Goal: Task Accomplishment & Management: Manage account settings

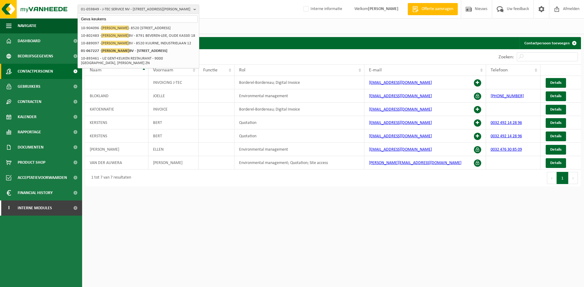
click at [212, 235] on html "01-059849 - J-TEC SERVICE NV - 2950 KAPELLEN, LIEVEN GEVAERTSTRAAT 11 Geva keuk…" at bounding box center [292, 143] width 584 height 287
click at [110, 17] on input "Geva keukens" at bounding box center [138, 19] width 119 height 8
drag, startPoint x: 116, startPoint y: 18, endPoint x: -47, endPoint y: 17, distance: 163.0
click at [0, 17] on html "01-059849 - J-TEC SERVICE NV - 2950 KAPELLEN, LIEVEN GEVAERTSTRAAT 11 Geva keuk…" at bounding box center [292, 143] width 584 height 287
paste input "10-876266"
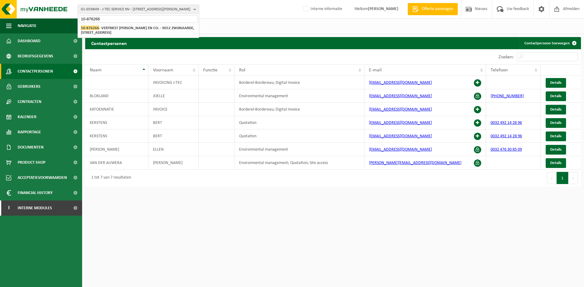
type input "10-876266"
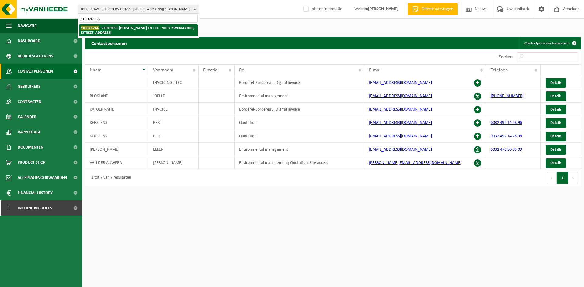
click at [116, 28] on strong "10-876266 - VERTRIEST CARLO EN CO. - 9052 ZWIJNAARDE, GROTESTEENWEG-ZUID 27" at bounding box center [137, 30] width 113 height 9
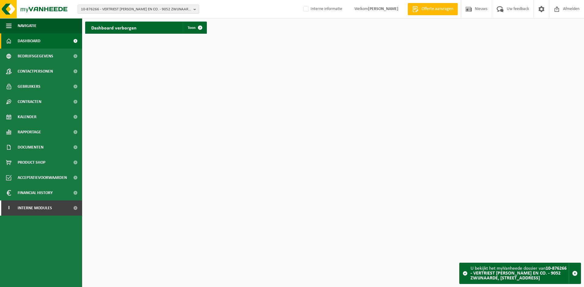
click at [123, 4] on div "10-876266 - VERTRIEST CARLO EN CO. - 9052 ZWIJNAARDE, GROTESTEENWEG-ZUID 27 10-…" at bounding box center [292, 9] width 584 height 19
click at [120, 7] on span "10-876266 - VERTRIEST CARLO EN CO. - 9052 ZWIJNAARDE, GROTESTEENWEG-ZUID 27" at bounding box center [136, 9] width 110 height 9
paste input "10-893179"
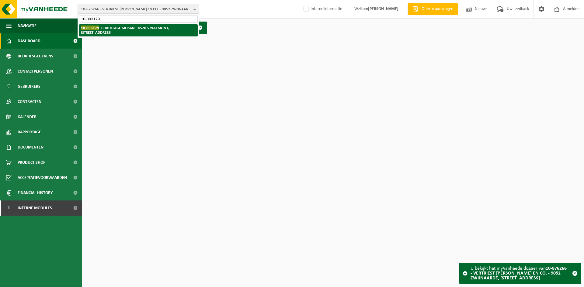
type input "10-893179"
click at [114, 30] on strong "10-893179 - CHAUFFAGE MOSAN - 4520 VINALMONT, RUES DES VALLÉES 46B Bte1" at bounding box center [125, 30] width 88 height 9
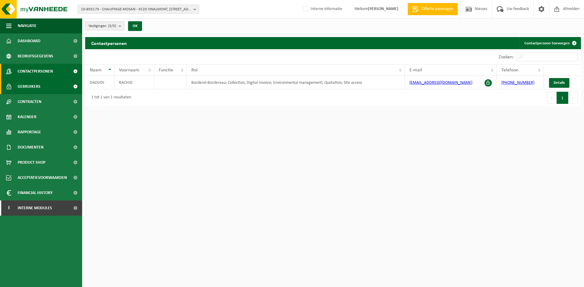
click at [62, 91] on link "Gebruikers" at bounding box center [41, 86] width 82 height 15
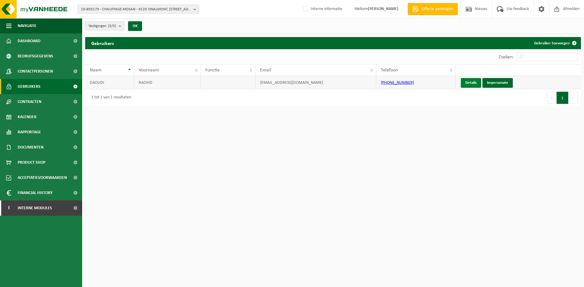
click at [463, 82] on link "Details" at bounding box center [471, 83] width 20 height 10
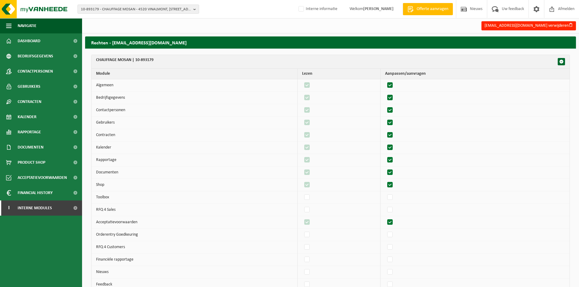
click at [395, 87] on label"] at bounding box center [390, 85] width 9 height 9
click at [385, 81] on input "checkbox" at bounding box center [385, 81] width 0 height 0
checkbox input "false"
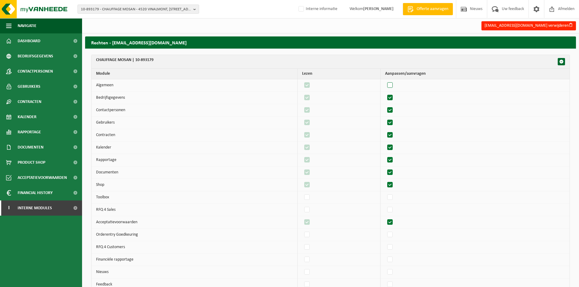
click at [395, 87] on label"] at bounding box center [390, 85] width 9 height 9
click at [385, 81] on input "checkbox" at bounding box center [385, 81] width 0 height 0
checkbox input "true"
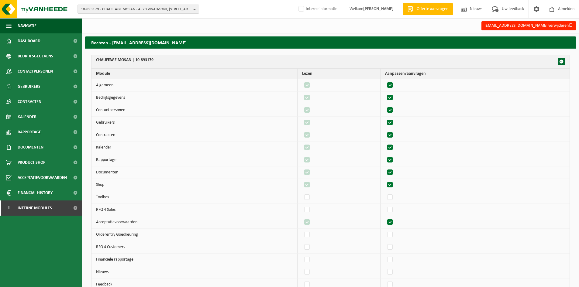
checkbox input "true"
click at [395, 95] on label"] at bounding box center [390, 97] width 9 height 9
click at [385, 93] on input "checkbox" at bounding box center [385, 93] width 0 height 0
checkbox input "false"
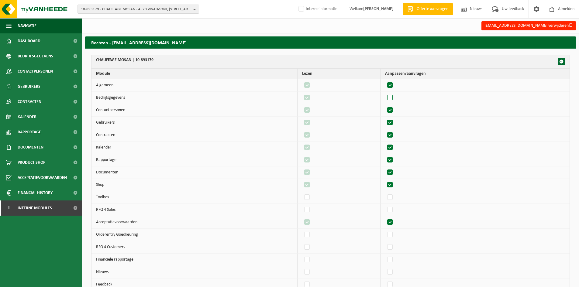
checkbox input "false"
click at [395, 95] on label"] at bounding box center [390, 97] width 9 height 9
click at [385, 93] on input "checkbox" at bounding box center [385, 93] width 0 height 0
checkbox input "true"
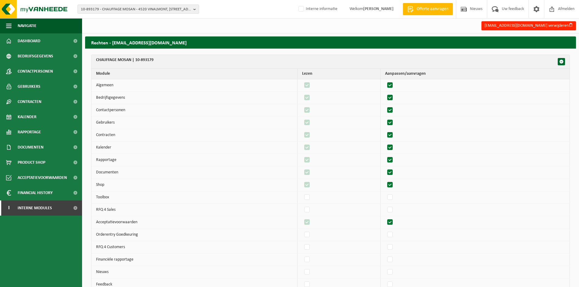
checkbox input "true"
click at [391, 108] on label"] at bounding box center [390, 110] width 9 height 9
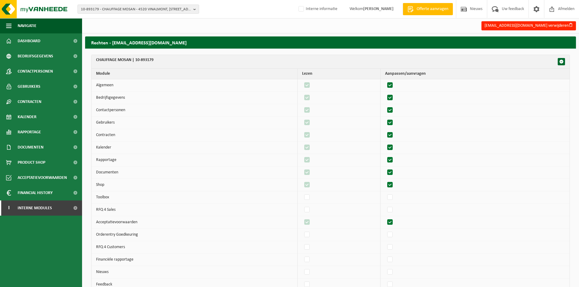
click at [385, 106] on input "checkbox" at bounding box center [385, 106] width 0 height 0
checkbox input "false"
click at [391, 108] on label"] at bounding box center [390, 110] width 9 height 9
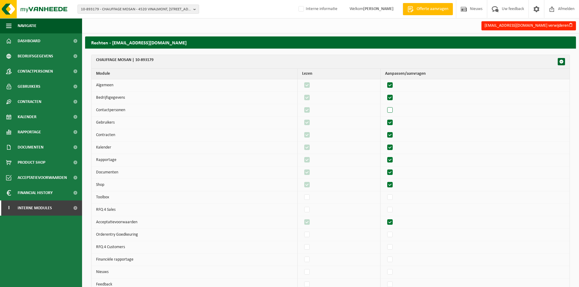
click at [385, 106] on input "checkbox" at bounding box center [385, 106] width 0 height 0
checkbox input "true"
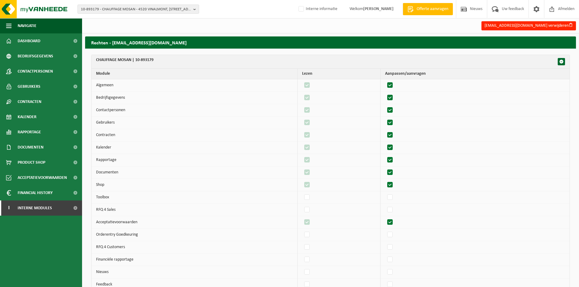
checkbox input "true"
click at [393, 123] on label"] at bounding box center [390, 122] width 9 height 9
click at [385, 118] on input "checkbox" at bounding box center [385, 118] width 0 height 0
checkbox input "false"
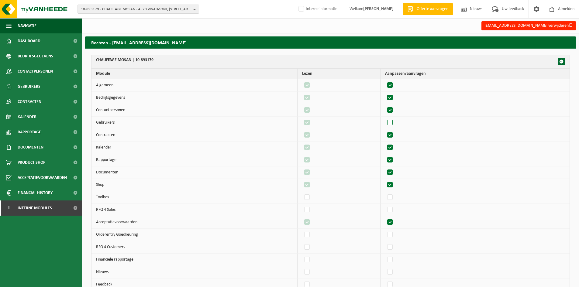
checkbox input "false"
click at [393, 123] on label"] at bounding box center [390, 122] width 9 height 9
click at [385, 118] on input "checkbox" at bounding box center [385, 118] width 0 height 0
checkbox input "true"
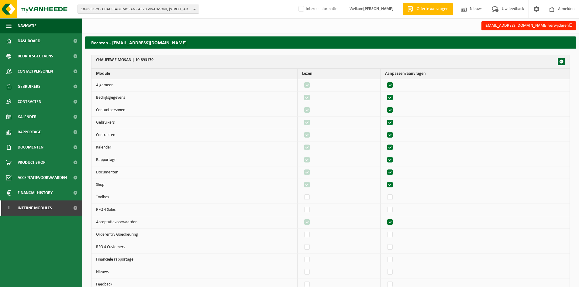
checkbox input "true"
click at [394, 138] on label"] at bounding box center [390, 135] width 9 height 9
click at [385, 131] on input "checkbox" at bounding box center [385, 130] width 0 height 0
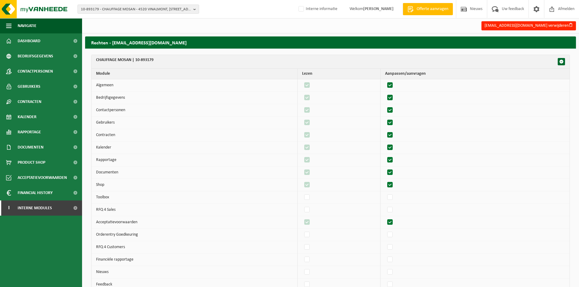
checkbox input "false"
click at [394, 138] on label"] at bounding box center [390, 135] width 9 height 9
click at [385, 131] on input "checkbox" at bounding box center [385, 130] width 0 height 0
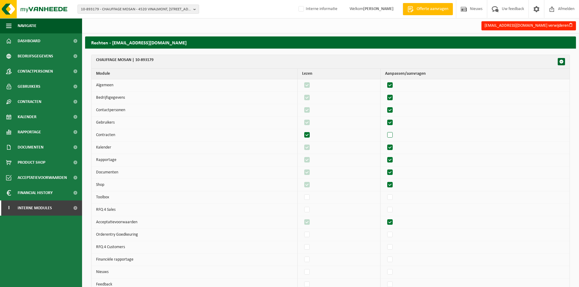
checkbox input "true"
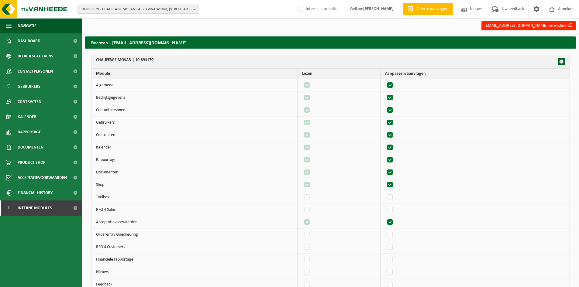
click at [395, 151] on label"] at bounding box center [390, 147] width 9 height 9
click at [385, 143] on input "checkbox" at bounding box center [385, 143] width 0 height 0
checkbox input "false"
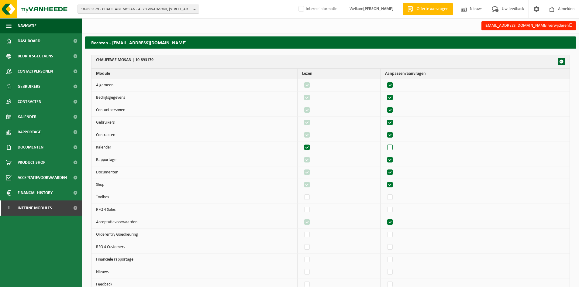
click at [395, 151] on label"] at bounding box center [390, 147] width 9 height 9
click at [385, 143] on input "checkbox" at bounding box center [385, 143] width 0 height 0
checkbox input "true"
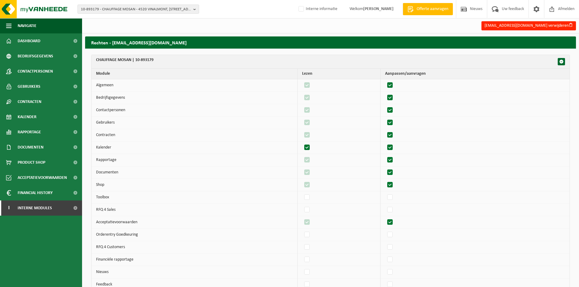
checkbox input "true"
click at [395, 163] on label"] at bounding box center [390, 160] width 9 height 9
click at [385, 156] on input "checkbox" at bounding box center [385, 155] width 0 height 0
checkbox input "false"
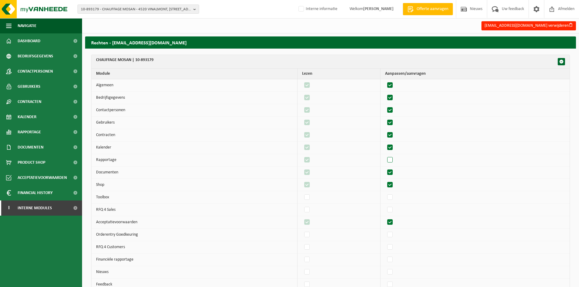
checkbox input "false"
click at [395, 163] on label"] at bounding box center [390, 160] width 9 height 9
click at [385, 156] on input "checkbox" at bounding box center [385, 155] width 0 height 0
checkbox input "true"
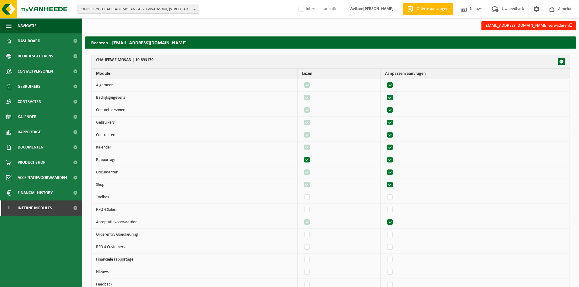
checkbox input "true"
click at [395, 170] on label"] at bounding box center [390, 172] width 9 height 9
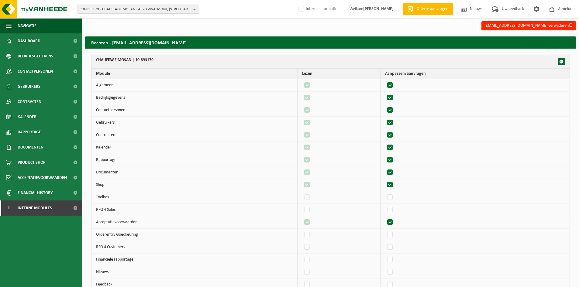
click at [385, 168] on input "checkbox" at bounding box center [385, 168] width 0 height 0
checkbox input "false"
click at [395, 170] on label"] at bounding box center [390, 172] width 9 height 9
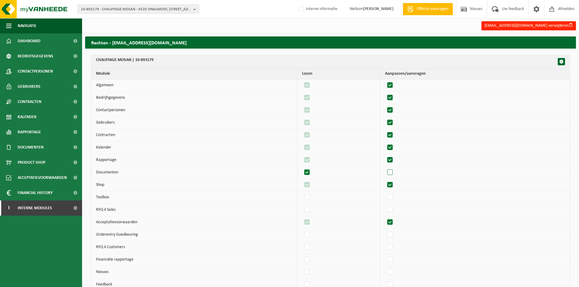
click at [385, 168] on input "checkbox" at bounding box center [385, 168] width 0 height 0
checkbox input "true"
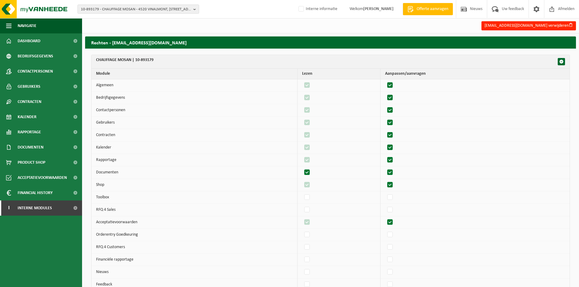
checkbox input "true"
click at [395, 188] on label"] at bounding box center [390, 185] width 9 height 9
click at [385, 181] on input "checkbox" at bounding box center [385, 180] width 0 height 0
checkbox input "false"
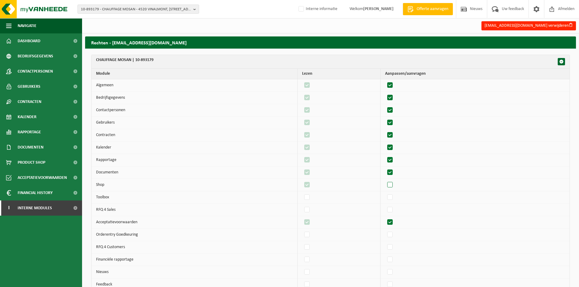
checkbox input "false"
click at [395, 188] on label"] at bounding box center [390, 185] width 9 height 9
click at [385, 181] on input "checkbox" at bounding box center [385, 180] width 0 height 0
checkbox input "true"
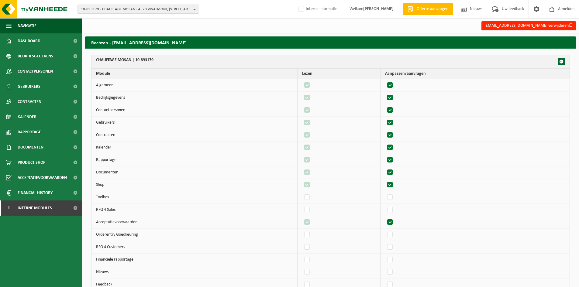
checkbox input "true"
click at [395, 226] on label"] at bounding box center [390, 222] width 9 height 9
click at [385, 218] on input "checkbox" at bounding box center [385, 218] width 0 height 0
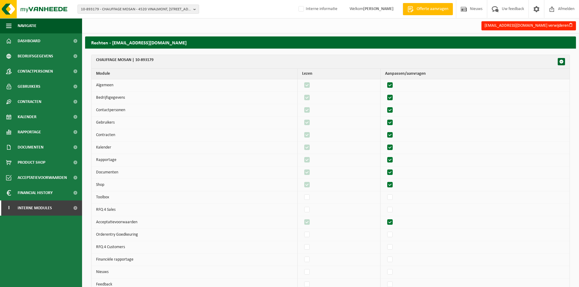
checkbox input "false"
click at [395, 226] on label"] at bounding box center [390, 222] width 9 height 9
click at [385, 218] on input "checkbox" at bounding box center [385, 218] width 0 height 0
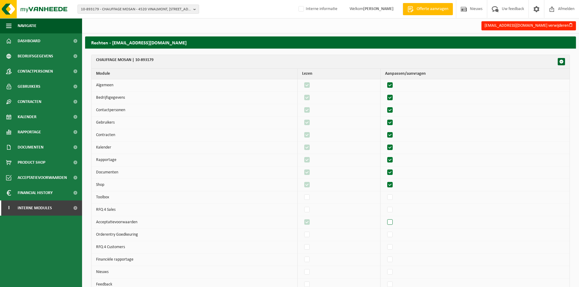
checkbox input "true"
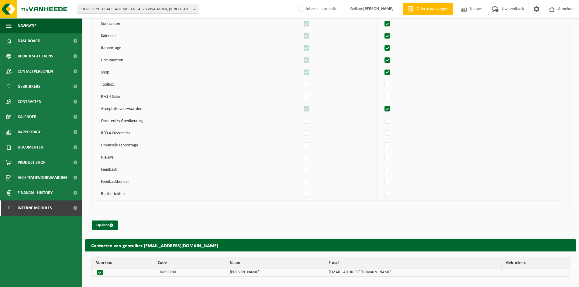
scroll to position [656, 0]
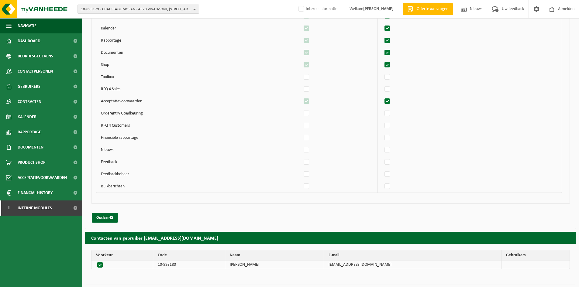
click at [115, 9] on span "10-893179 - CHAUFFAGE MOSAN - 4520 VINALMONT, RUES DES VALLÉES 46B Bte1" at bounding box center [136, 9] width 110 height 9
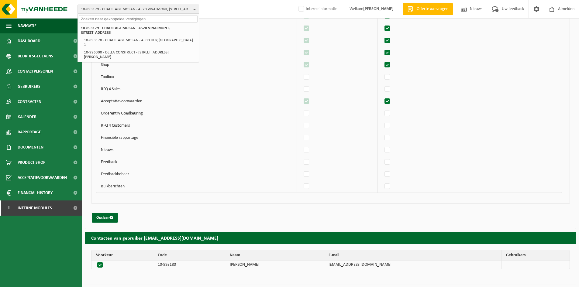
paste input "10-929237"
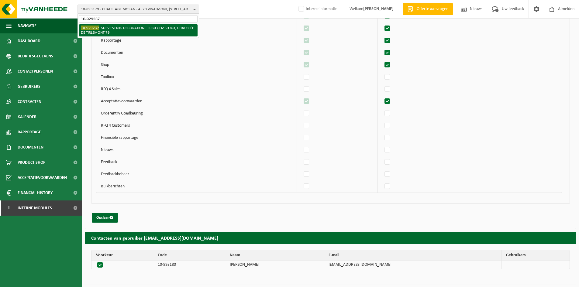
type input "10-929237"
click at [106, 29] on li "10-929237 - SDEV-EVENTS DECORATION - 5030 GEMBLOUX, CHAUSSÉE DE TIRLEMONT 79" at bounding box center [138, 30] width 119 height 12
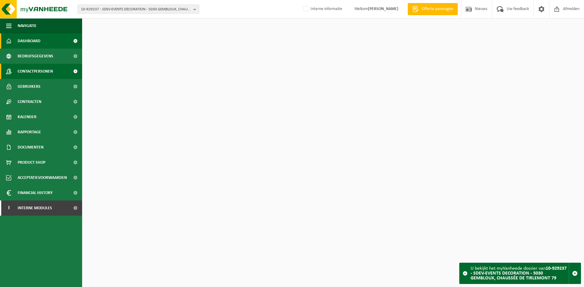
click at [31, 71] on span "Contactpersonen" at bounding box center [35, 71] width 35 height 15
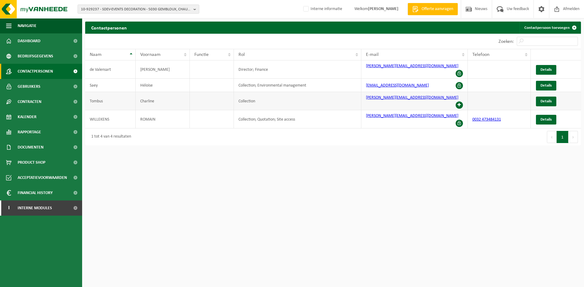
click at [459, 102] on span at bounding box center [459, 105] width 7 height 7
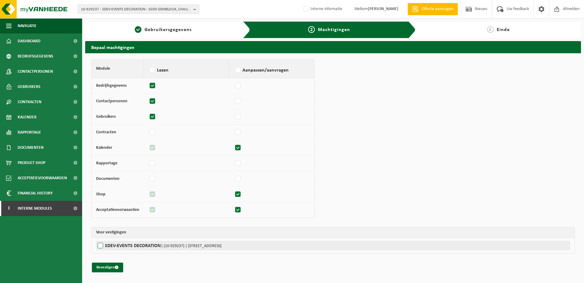
click at [110, 248] on label"] "SDEV-EVENTS DECORATION | (10-929237) | [GEOGRAPHIC_DATA] 79, 5030 GEMBLOUX" at bounding box center [333, 245] width 474 height 9
click at [110, 248] on input "SDEV-EVENTS DECORATION | (10-929237) | [GEOGRAPHIC_DATA] 79, 5030 GEMBLOUX" at bounding box center [388, 245] width 584 height 9
checkbox input "true"
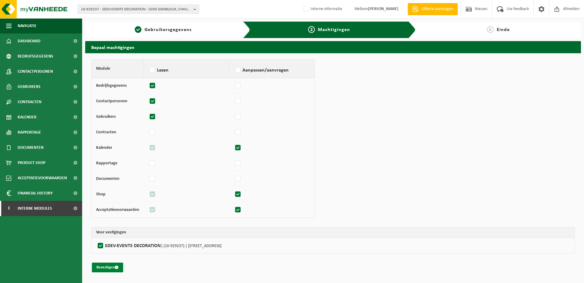
click at [103, 267] on button "Bevestigen" at bounding box center [107, 267] width 31 height 10
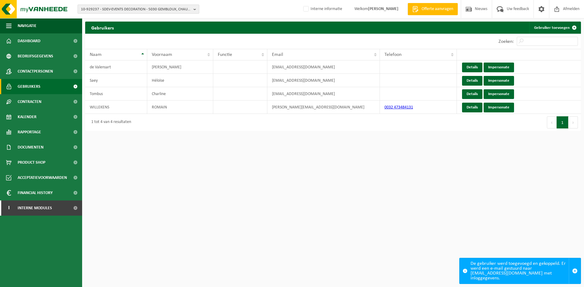
click at [109, 12] on span "10-929237 - SDEV-EVENTS DECORATION - 5030 GEMBLOUX, CHAUSSÉE DE TIRLEMONT 79" at bounding box center [136, 9] width 110 height 9
type input "10-919382"
click at [117, 27] on li "10-919382 - DEMATRA PRYK 4 - 9770 KRUISEM, SOUVERAINESTRAAT 27" at bounding box center [138, 28] width 119 height 8
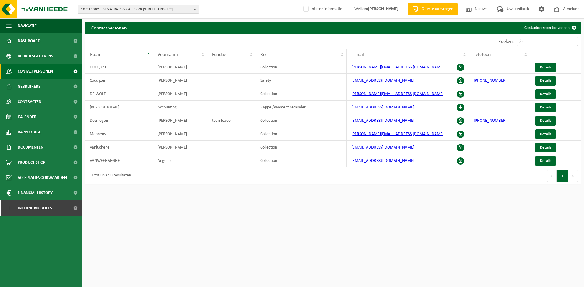
click at [536, 40] on input "Zoeken:" at bounding box center [547, 41] width 61 height 9
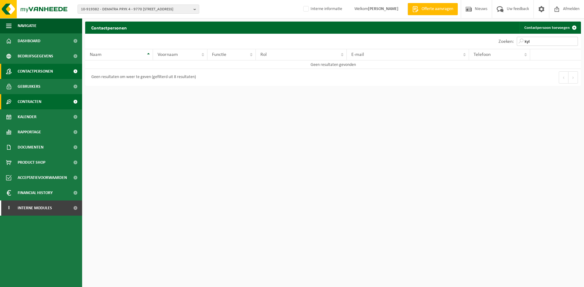
type input "kyl"
click at [99, 9] on span "10-919382 - DEMATRA PRYK 4 - 9770 KRUISEM, SOUVERAINESTRAAT 27" at bounding box center [136, 9] width 110 height 9
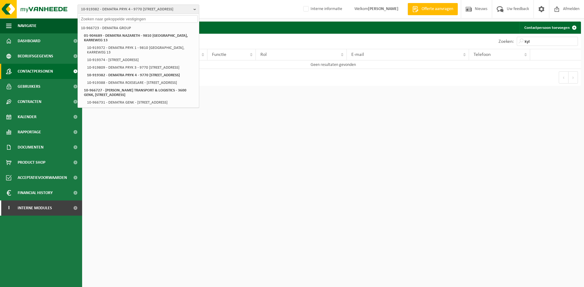
paste input "10-916423"
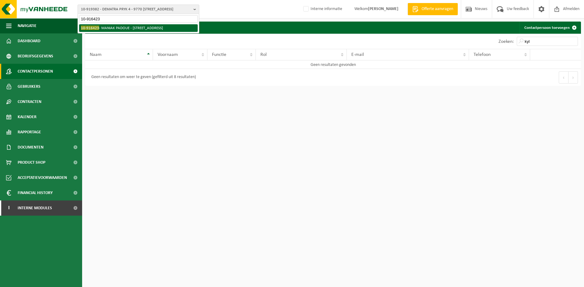
type input "10-916423"
click at [100, 27] on li "10-916423 - MANIAK PADOUE - 1190 FOREST, RUE DES MOINES 26" at bounding box center [138, 28] width 119 height 8
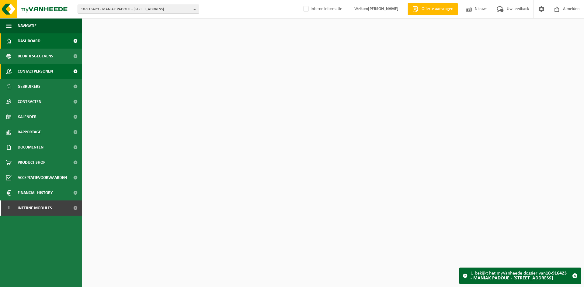
click at [42, 73] on span "Contactpersonen" at bounding box center [35, 71] width 35 height 15
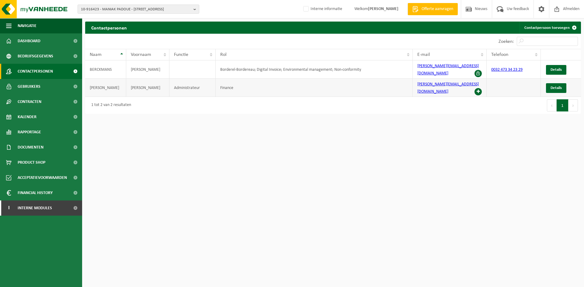
click at [480, 88] on span at bounding box center [477, 91] width 7 height 7
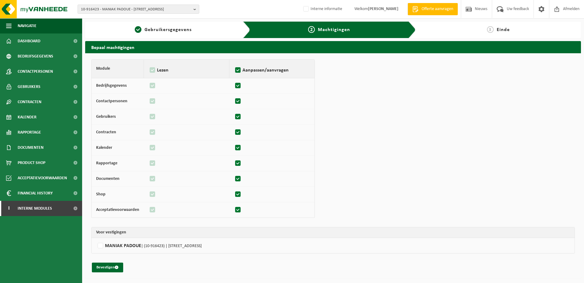
click at [130, 237] on th "Voor vestigingen" at bounding box center [333, 232] width 483 height 11
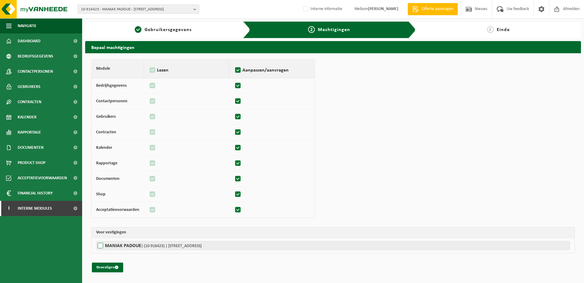
click at [130, 244] on label"] "MANIAK PADOUE | (10-916423) | RUE DES MOINES 26, 1190 FOREST" at bounding box center [333, 245] width 474 height 9
click at [130, 244] on input "MANIAK PADOUE | (10-916423) | RUE DES MOINES 26, 1190 FOREST" at bounding box center [388, 245] width 584 height 9
checkbox input "true"
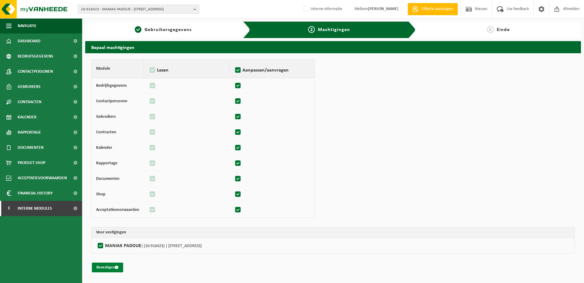
click at [109, 265] on button "Bevestigen" at bounding box center [107, 267] width 31 height 10
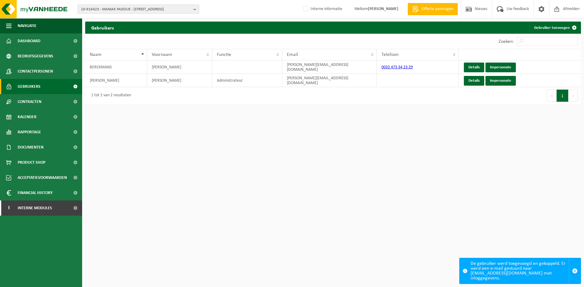
drag, startPoint x: 123, startPoint y: 9, endPoint x: 123, endPoint y: 13, distance: 3.8
click at [123, 9] on span "10-916423 - MANIAK PADOUE - [STREET_ADDRESS]" at bounding box center [136, 9] width 110 height 9
paste input "01-101588"
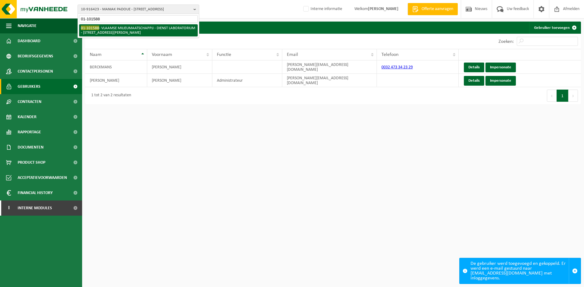
type input "01-101588"
click at [107, 29] on li "01-101588 - VLAAMSE MILIEUMAATSCHAPPIJ - DIENST LABORATORIUM - [STREET_ADDRESS]…" at bounding box center [138, 30] width 119 height 12
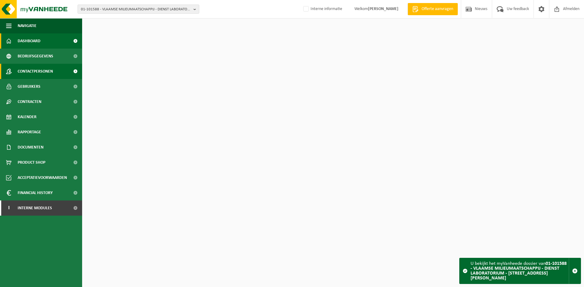
click at [40, 72] on span "Contactpersonen" at bounding box center [35, 71] width 35 height 15
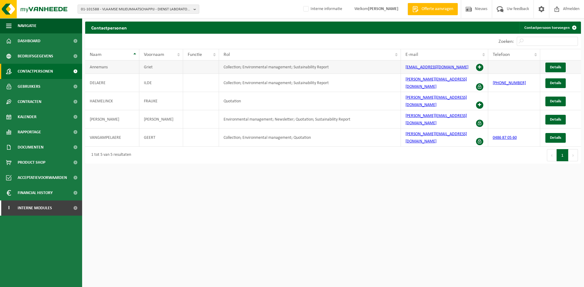
click at [481, 66] on span at bounding box center [479, 67] width 7 height 7
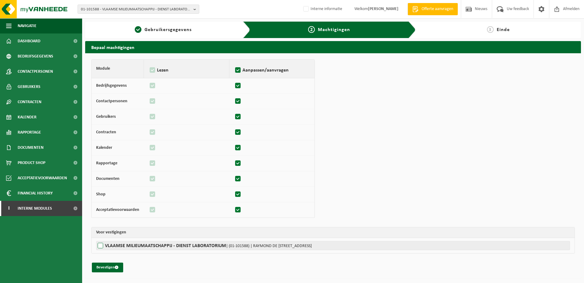
click at [123, 242] on label"] "VLAAMSE MILIEUMAATSCHAPPIJ - DIENST LABORATORIUM | (01-101588) | RAYMOND DE [ST…" at bounding box center [333, 245] width 474 height 9
click at [123, 242] on input "VLAAMSE MILIEUMAATSCHAPPIJ - DIENST LABORATORIUM | (01-101588) | RAYMOND DE [ST…" at bounding box center [388, 245] width 584 height 9
checkbox input "true"
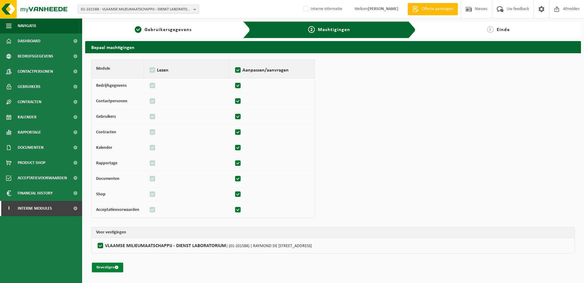
click at [112, 266] on button "Bevestigen" at bounding box center [107, 267] width 31 height 10
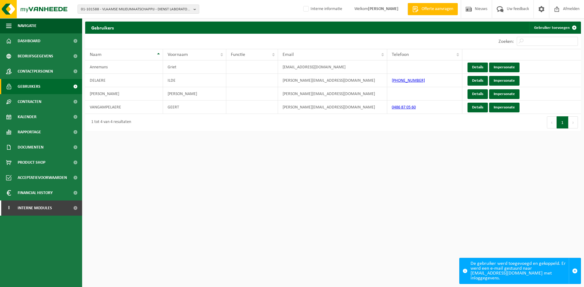
drag, startPoint x: 295, startPoint y: 260, endPoint x: 246, endPoint y: 255, distance: 48.9
click at [295, 260] on html "01-101588 - VLAAMSE MILIEUMAATSCHAPPIJ - DIENST LABORATORIUM - 9051 SINT-DENIJS…" at bounding box center [292, 143] width 584 height 287
click at [110, 0] on div "01-101588 - VLAAMSE MILIEUMAATSCHAPPIJ - DIENST LABORATORIUM - 9051 SINT-DENIJS…" at bounding box center [292, 9] width 584 height 19
click at [108, 7] on span "01-101588 - VLAAMSE MILIEUMAATSCHAPPIJ - DIENST LABORATORIUM - 9051 SINT-DENIJS…" at bounding box center [136, 9] width 110 height 9
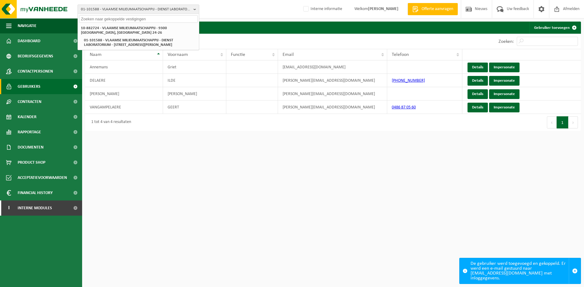
paste input "10-738785"
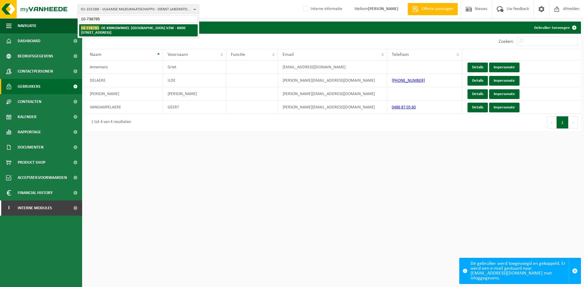
type input "10-738785"
click at [113, 30] on strong "10-738785 - DE KRINGWINKEL MIDDEN WEST-VLAANDEREN VZW - 8800 ROESELARE, BRUGSES…" at bounding box center [133, 30] width 105 height 9
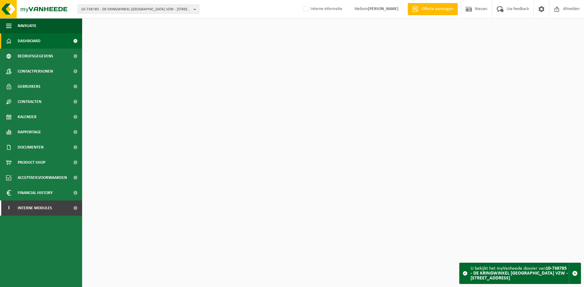
click at [48, 71] on span "Contactpersonen" at bounding box center [35, 71] width 35 height 15
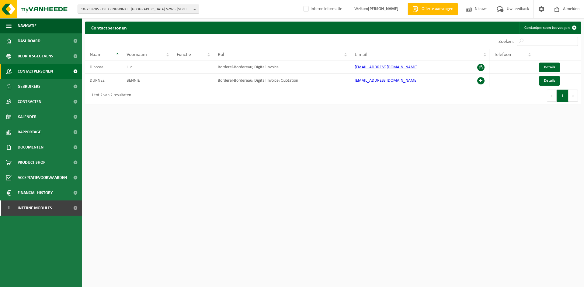
click at [103, 2] on div "10-738785 - DE KRINGWINKEL MIDDEN WEST-VLAANDEREN VZW - 8800 ROESELARE, BRUGSES…" at bounding box center [292, 9] width 584 height 19
click at [101, 6] on span "10-738785 - DE KRINGWINKEL MIDDEN WEST-VLAANDEREN VZW - 8800 ROESELARE, BRUGSES…" at bounding box center [136, 9] width 110 height 9
paste input "10-906991"
type input "10-906991"
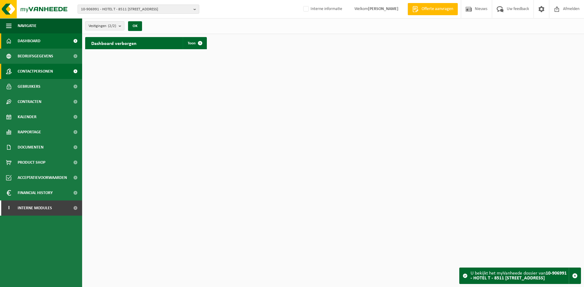
click at [56, 71] on link "Contactpersonen" at bounding box center [41, 71] width 82 height 15
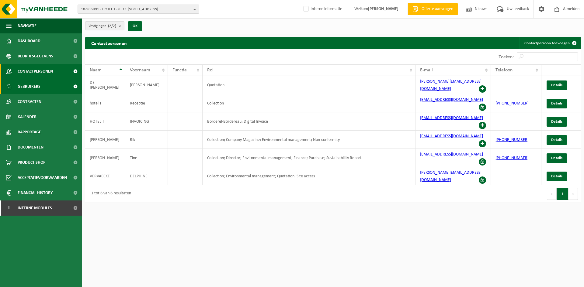
click at [58, 85] on link "Gebruikers" at bounding box center [41, 86] width 82 height 15
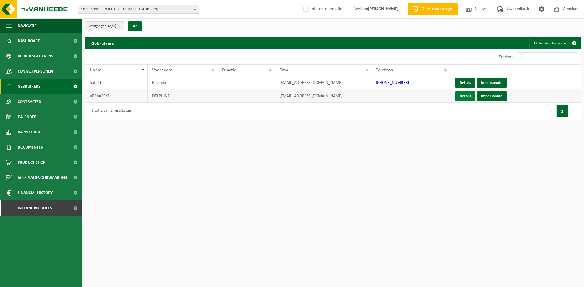
click at [460, 96] on link "Details" at bounding box center [465, 97] width 20 height 10
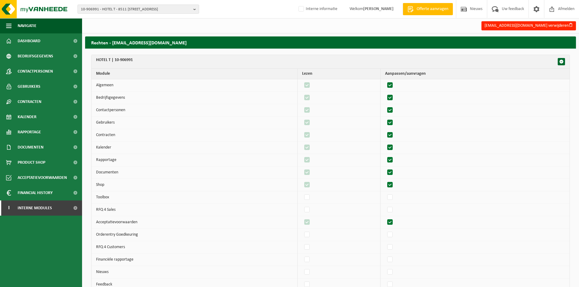
click at [551, 31] on div "delphine@hotel-t.be verwijderen" at bounding box center [330, 25] width 497 height 12
click at [553, 28] on button "delphine@hotel-t.be verwijderen" at bounding box center [529, 25] width 95 height 9
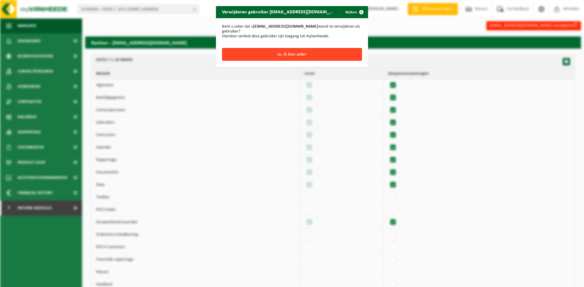
click at [330, 51] on button "Ja, ik ben zeker" at bounding box center [292, 54] width 140 height 13
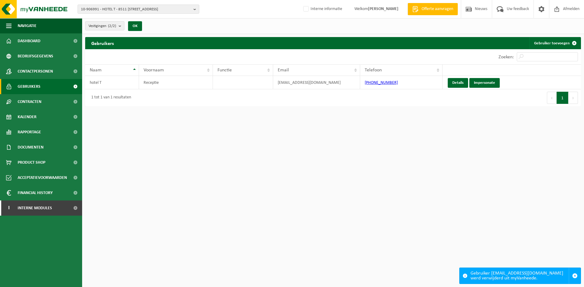
click at [37, 71] on span "Contactpersonen" at bounding box center [35, 71] width 35 height 15
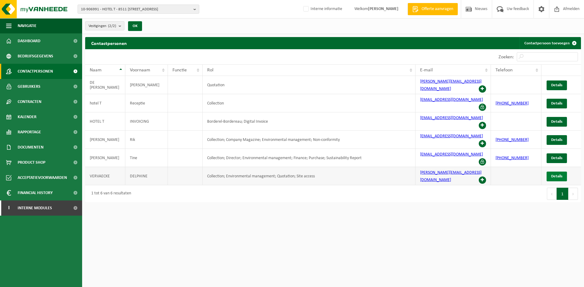
click at [554, 175] on span "Details" at bounding box center [556, 177] width 11 height 4
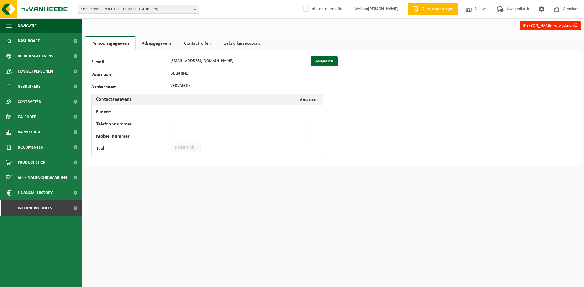
click at [162, 40] on link "Adresgegevens" at bounding box center [157, 43] width 42 height 14
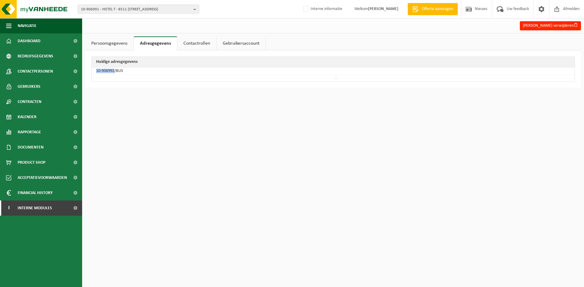
drag, startPoint x: 115, startPoint y: 73, endPoint x: 96, endPoint y: 72, distance: 19.2
click at [96, 72] on td "10-906992/BUS" at bounding box center [333, 72] width 483 height 8
copy td "10-906992"
click at [93, 5] on span "10-906991 - HOTEL T - 8511 AALBEKE, LAUWSESTRAAT 152" at bounding box center [136, 9] width 110 height 9
paste input "01-004580"
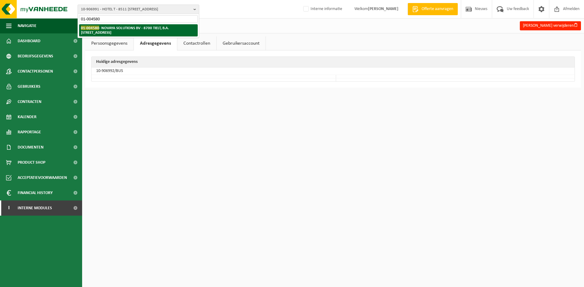
type input "01-004580"
click at [102, 29] on strong "01-004580 - NOVAYA SOLUTIONS BV - 8700 TIELT, B.A. GUILBERTLAAN 16" at bounding box center [125, 30] width 88 height 9
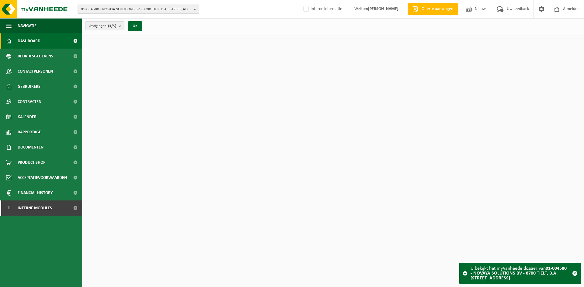
click at [38, 73] on span "Contactpersonen" at bounding box center [35, 71] width 35 height 15
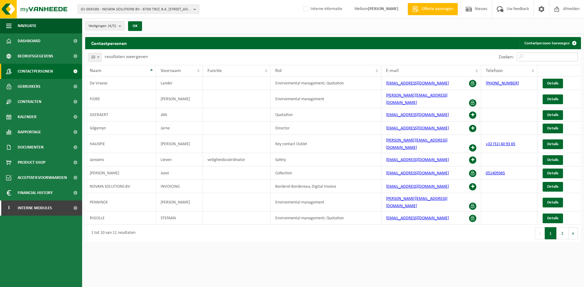
click at [535, 56] on input "Zoeken:" at bounding box center [547, 56] width 61 height 9
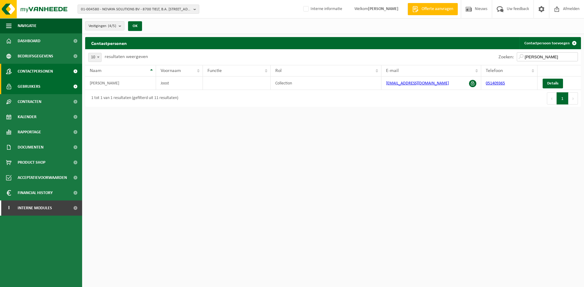
type input "[PERSON_NAME]"
click at [50, 86] on link "Gebruikers" at bounding box center [41, 86] width 82 height 15
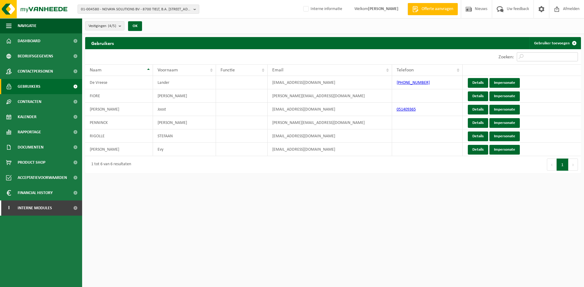
click at [541, 58] on input "Zoeken:" at bounding box center [547, 56] width 61 height 9
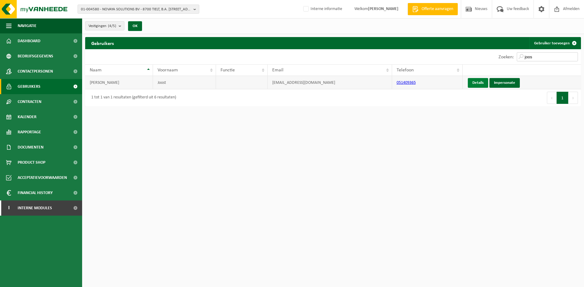
type input "joos"
click at [480, 85] on link "Details" at bounding box center [478, 83] width 20 height 10
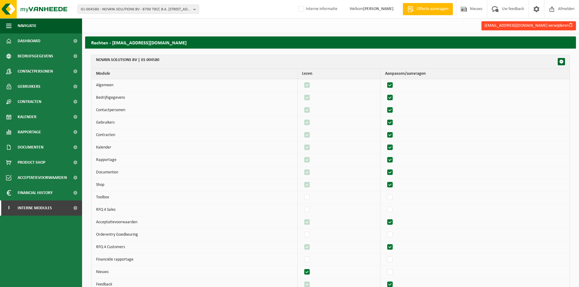
click at [565, 28] on button "[EMAIL_ADDRESS][DOMAIN_NAME] verwijderen" at bounding box center [529, 25] width 95 height 9
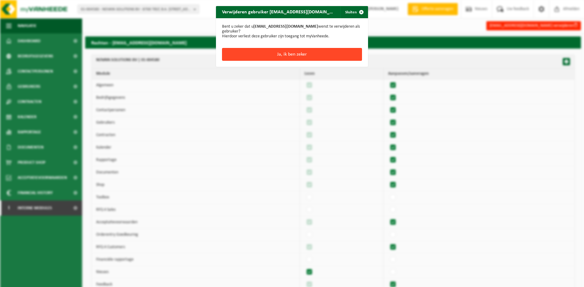
click at [312, 52] on button "Ja, ik ben zeker" at bounding box center [292, 54] width 140 height 13
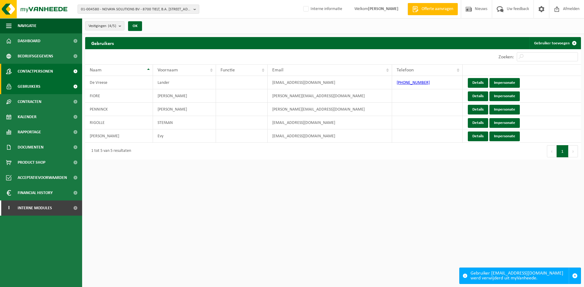
click at [35, 75] on span "Contactpersonen" at bounding box center [35, 71] width 35 height 15
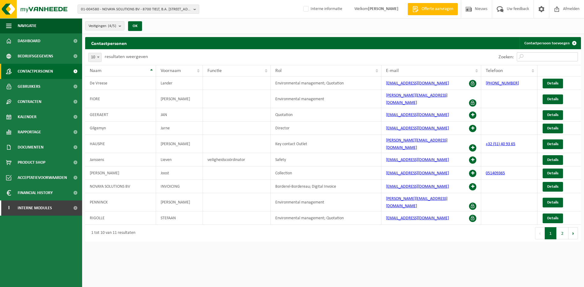
drag, startPoint x: 531, startPoint y: 56, endPoint x: 528, endPoint y: 61, distance: 6.0
click at [531, 56] on input "Zoeken:" at bounding box center [547, 56] width 61 height 9
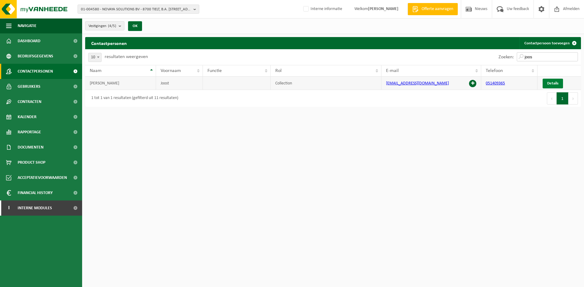
type input "joos"
click at [550, 83] on span "Details" at bounding box center [552, 84] width 11 height 4
click at [550, 86] on link "Details" at bounding box center [553, 84] width 20 height 10
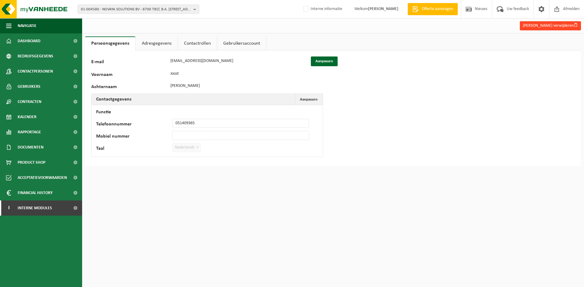
click at [574, 26] on span "button" at bounding box center [576, 25] width 4 height 4
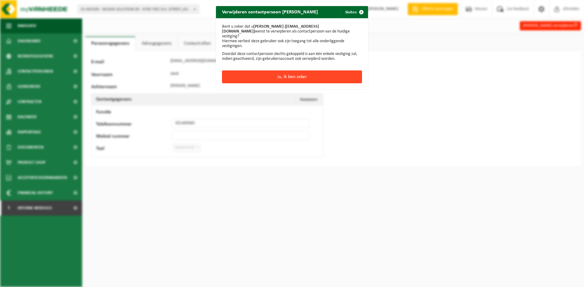
click at [308, 72] on button "Ja, ik ben zeker" at bounding box center [292, 77] width 140 height 13
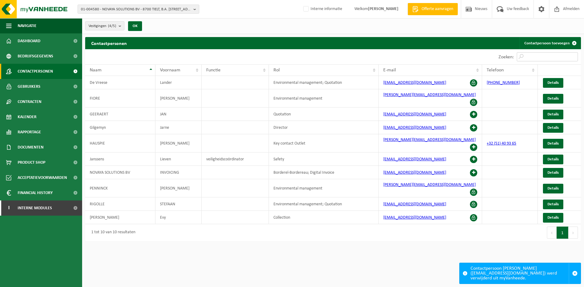
click at [545, 55] on input "Zoeken:" at bounding box center [547, 56] width 61 height 9
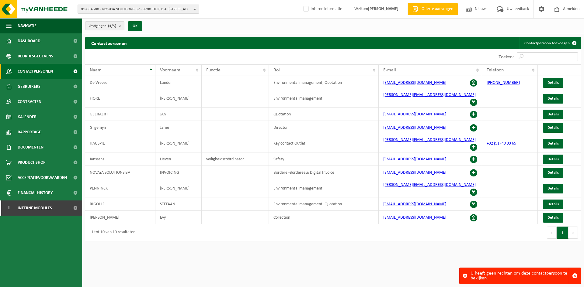
click at [545, 59] on input "Zoeken:" at bounding box center [547, 56] width 61 height 9
click at [88, 3] on div "01-004580 - NOVAYA SOLUTIONS BV - 8700 TIELT, B.A. GUILBERTLAAN 16 10-767075 - …" at bounding box center [292, 9] width 584 height 19
click at [90, 9] on span "01-004580 - NOVAYA SOLUTIONS BV - 8700 TIELT, B.A. GUILBERTLAAN 16" at bounding box center [136, 9] width 110 height 9
type input "10-948857"
click at [126, 26] on strong "10-948857 - GENTSE WARMTE CENTRALE - 2800 MECHELEN, BEDRIJVENLAAN 1" at bounding box center [131, 28] width 100 height 5
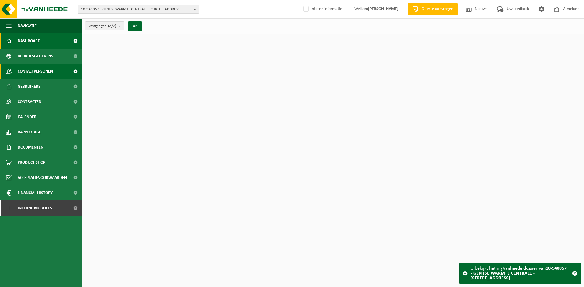
click at [46, 70] on span "Contactpersonen" at bounding box center [35, 71] width 35 height 15
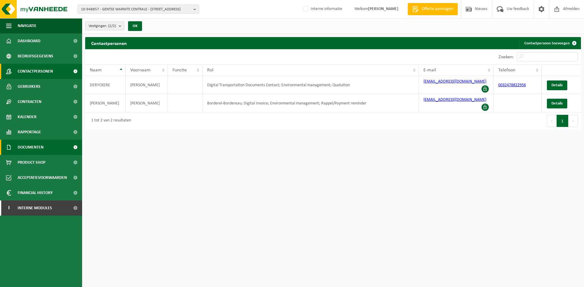
click at [45, 146] on link "Documenten" at bounding box center [41, 147] width 82 height 15
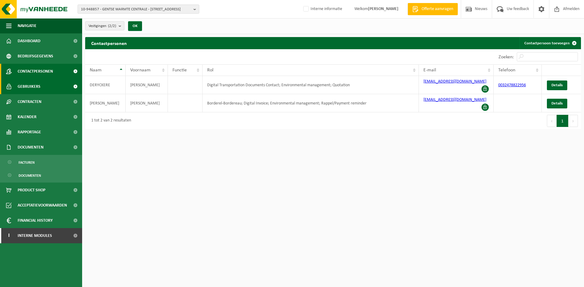
click at [19, 85] on span "Gebruikers" at bounding box center [29, 86] width 23 height 15
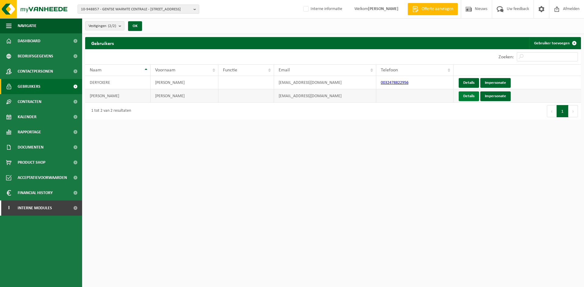
click at [474, 96] on link "Details" at bounding box center [469, 97] width 20 height 10
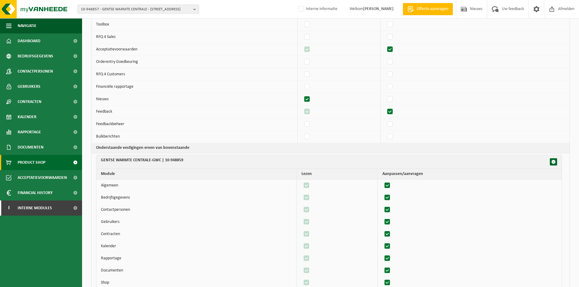
scroll to position [148, 0]
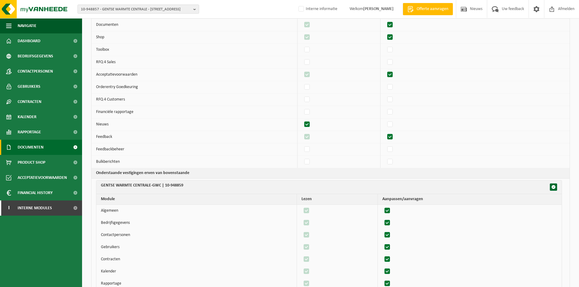
drag, startPoint x: 40, startPoint y: 144, endPoint x: 40, endPoint y: 152, distance: 7.9
click at [40, 144] on span "Documenten" at bounding box center [31, 147] width 26 height 15
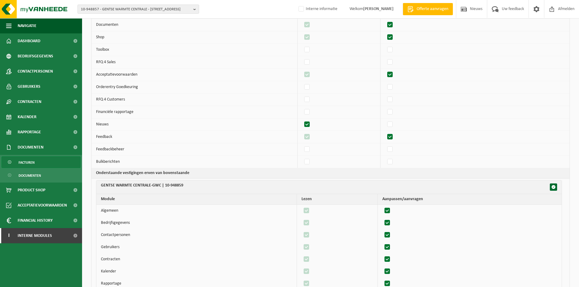
click at [39, 162] on link "Facturen" at bounding box center [41, 163] width 79 height 12
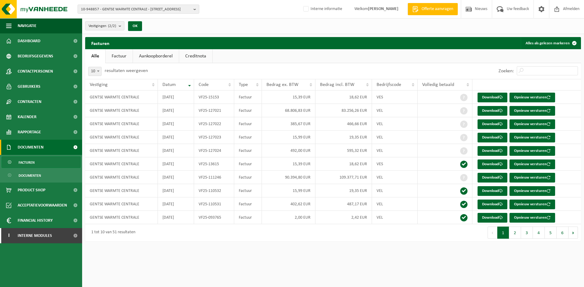
click at [543, 75] on div "Zoeken:" at bounding box center [537, 71] width 85 height 16
drag, startPoint x: 527, startPoint y: 68, endPoint x: 531, endPoint y: 74, distance: 7.7
click at [527, 68] on input "Zoeken:" at bounding box center [547, 70] width 61 height 9
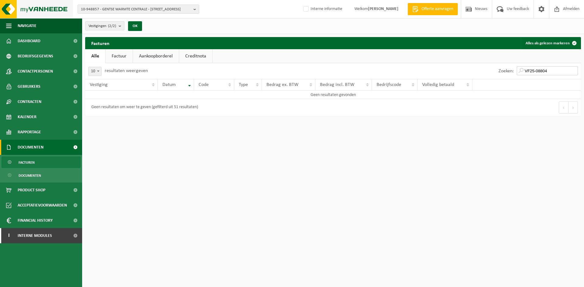
type input "VF25-08804"
click at [141, 9] on span "10-948857 - GENTSE WARMTE CENTRALE - 2800 MECHELEN, BEDRIJVENLAAN 1" at bounding box center [136, 9] width 110 height 9
paste input "10-975803"
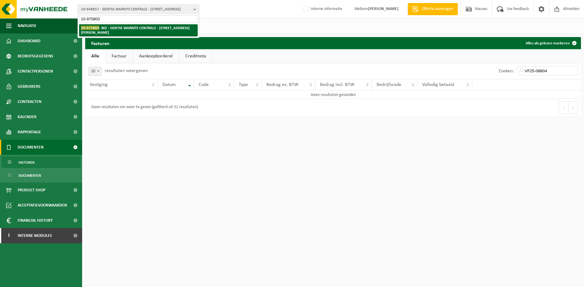
type input "10-975803"
click at [126, 28] on strong "10-975803 - BEE - GENTSE WARMTE CENTRALE - 9042 DESTELDONK, JOHN.F KENNEDYLAAN …" at bounding box center [135, 30] width 109 height 9
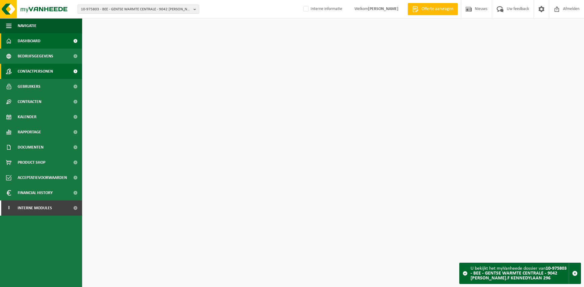
click at [51, 69] on span "Contactpersonen" at bounding box center [35, 71] width 35 height 15
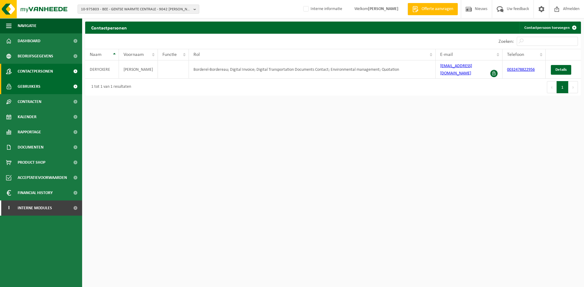
click at [18, 84] on span "Gebruikers" at bounding box center [29, 86] width 23 height 15
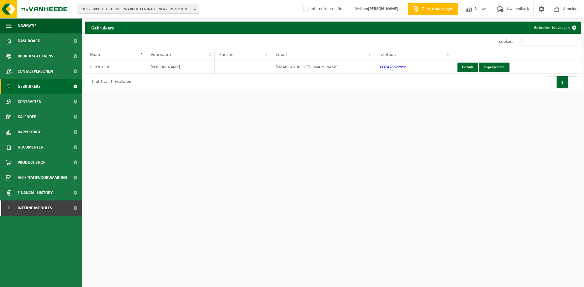
click at [98, 9] on span "10-975803 - BEE - GENTSE WARMTE CENTRALE - 9042 [PERSON_NAME].F KENNEDYLAAN 296" at bounding box center [136, 9] width 110 height 9
type input "10-948857"
click at [113, 27] on strong "10-948857 - GENTSE WARMTE CENTRALE - [STREET_ADDRESS]" at bounding box center [131, 28] width 100 height 5
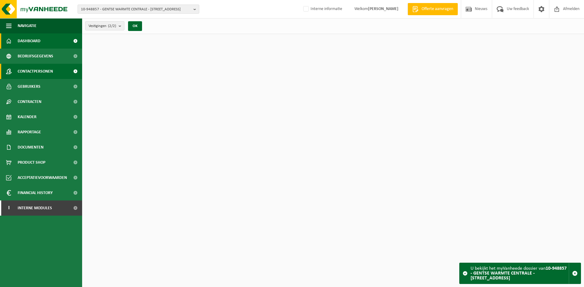
click at [29, 69] on span "Contactpersonen" at bounding box center [35, 71] width 35 height 15
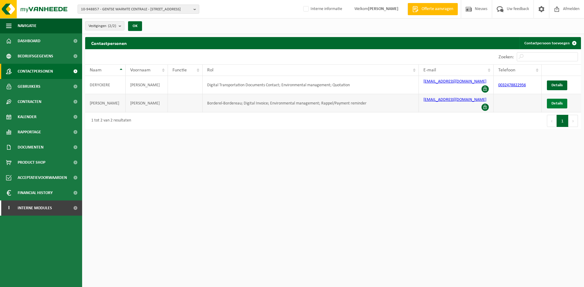
click at [563, 99] on link "Details" at bounding box center [557, 104] width 20 height 10
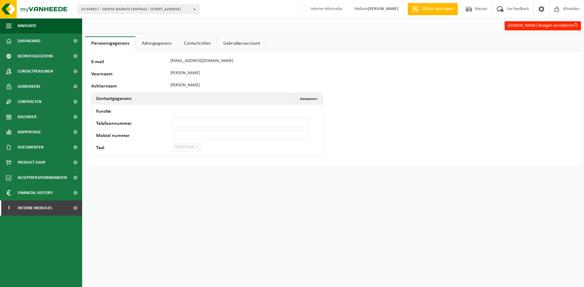
click at [154, 44] on link "Adresgegevens" at bounding box center [157, 43] width 42 height 14
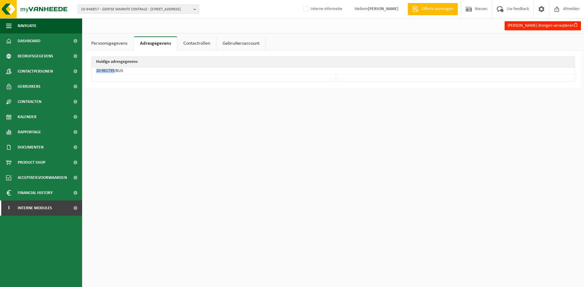
drag, startPoint x: 114, startPoint y: 71, endPoint x: 95, endPoint y: 74, distance: 19.7
click at [95, 74] on td "10-961739/BUS" at bounding box center [333, 72] width 483 height 8
copy td "10-961739"
click at [61, 72] on link "Contactpersonen" at bounding box center [41, 71] width 82 height 15
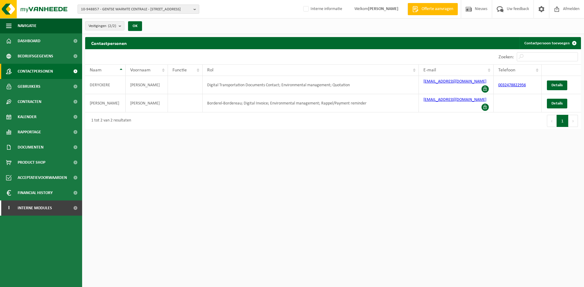
click at [118, 11] on span "10-948857 - GENTSE WARMTE CENTRALE - [STREET_ADDRESS]" at bounding box center [136, 9] width 110 height 9
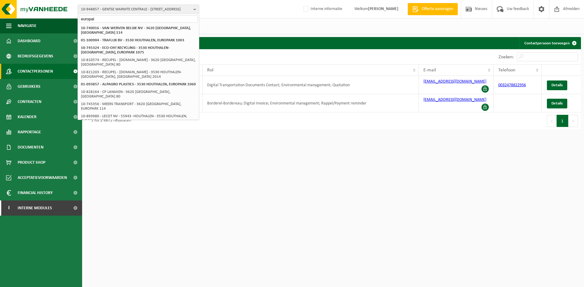
click at [106, 19] on input "europal" at bounding box center [138, 19] width 119 height 8
drag, startPoint x: 110, startPoint y: 19, endPoint x: 22, endPoint y: 13, distance: 88.1
click at [23, 13] on div "10-948857 - GENTSE WARMTE CENTRALE - 2800 MECHELEN, BEDRIJVENLAAN 1 europal 10-…" at bounding box center [292, 9] width 584 height 19
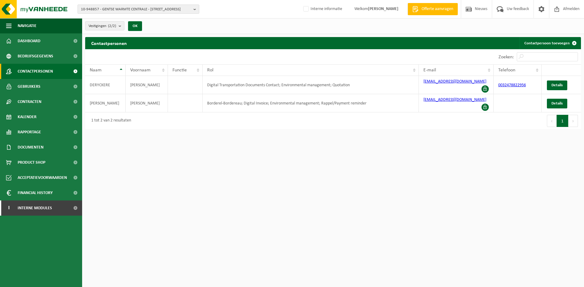
click at [142, 7] on span "10-948857 - GENTSE WARMTE CENTRALE - 2800 MECHELEN, BEDRIJVENLAAN 1" at bounding box center [136, 9] width 110 height 9
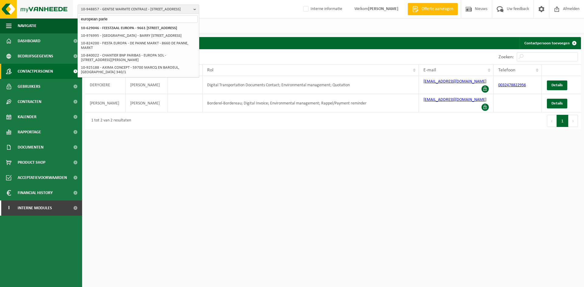
drag, startPoint x: 131, startPoint y: 20, endPoint x: 67, endPoint y: 16, distance: 64.0
click at [67, 16] on div "10-948857 - GENTSE WARMTE CENTRALE - 2800 MECHELEN, BEDRIJVENLAAN 1 european pa…" at bounding box center [292, 9] width 584 height 19
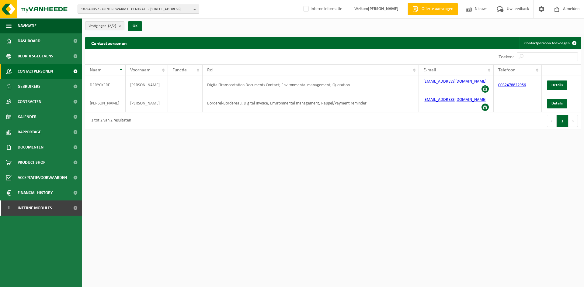
click at [142, 10] on span "10-948857 - GENTSE WARMTE CENTRALE - 2800 MECHELEN, BEDRIJVENLAAN 1" at bounding box center [136, 9] width 110 height 9
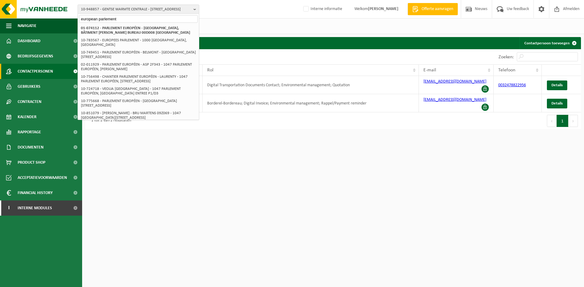
type input "european parlement"
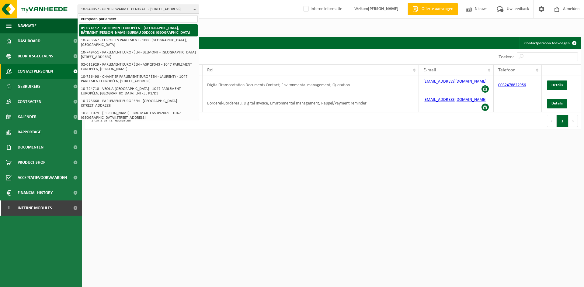
click at [135, 32] on strong "01-074112 - PARLEMENT EUROPÉEN - 2929 LUXEMBOURG, BÂTIMENT KONRAD ADENAUER BURE…" at bounding box center [135, 30] width 109 height 9
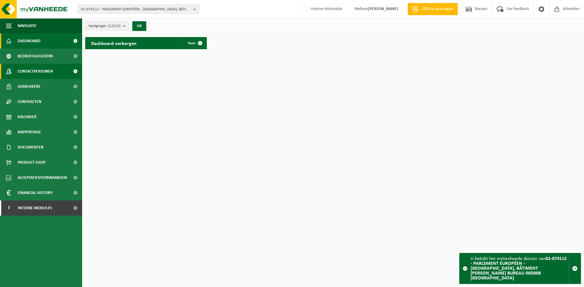
click at [54, 67] on link "Contactpersonen" at bounding box center [41, 71] width 82 height 15
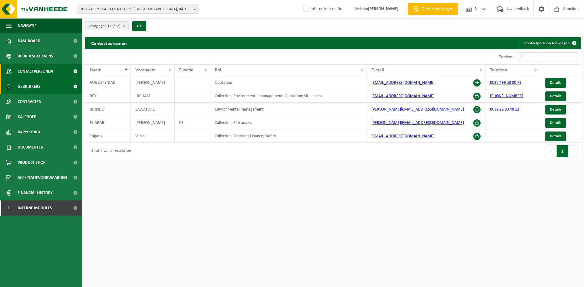
click at [51, 86] on link "Gebruikers" at bounding box center [41, 86] width 82 height 15
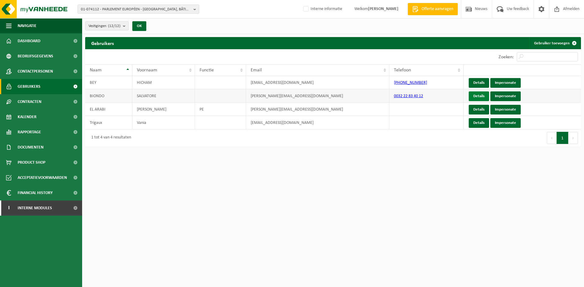
click at [471, 96] on link "Details" at bounding box center [479, 97] width 20 height 10
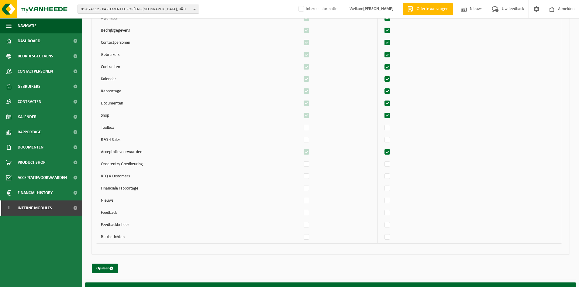
scroll to position [3043, 0]
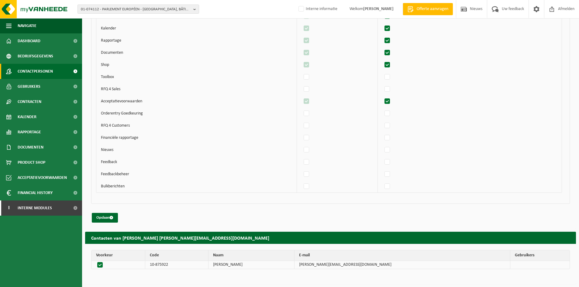
click at [47, 74] on span "Contactpersonen" at bounding box center [35, 71] width 35 height 15
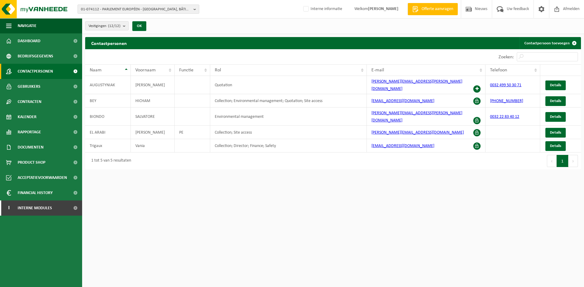
click at [87, 12] on span "01-074112 - PARLEMENT EUROPÉEN - [GEOGRAPHIC_DATA], BÂTIMENT [PERSON_NAME] BURE…" at bounding box center [136, 9] width 110 height 9
type input "10-977324"
click at [131, 26] on strong "10-977324 - IMPERIAL CHEMICAL LOGISTICS NV - 9130 KALLO, KETENISLAAN 2" at bounding box center [136, 28] width 111 height 5
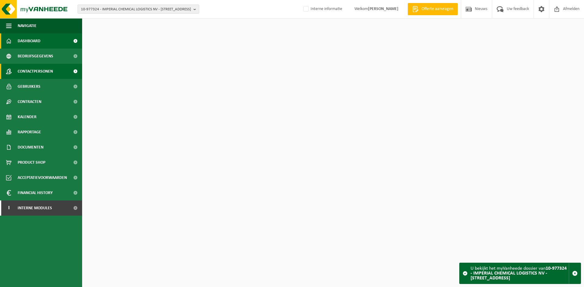
click at [27, 72] on span "Contactpersonen" at bounding box center [35, 71] width 35 height 15
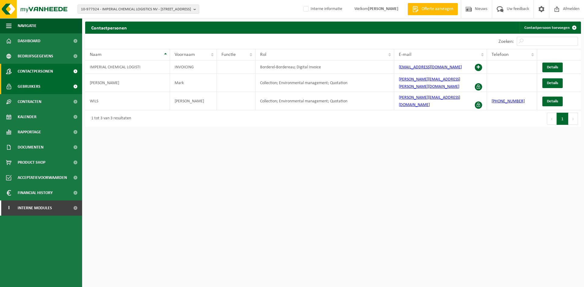
click at [46, 85] on link "Gebruikers" at bounding box center [41, 86] width 82 height 15
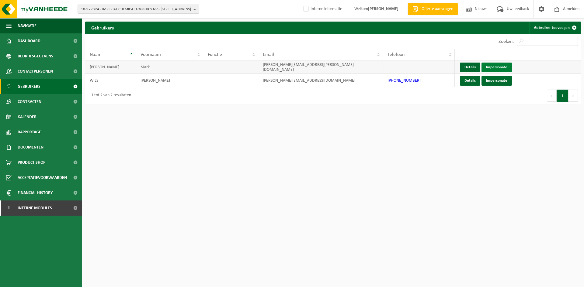
click at [502, 68] on link "Impersonate" at bounding box center [496, 68] width 30 height 10
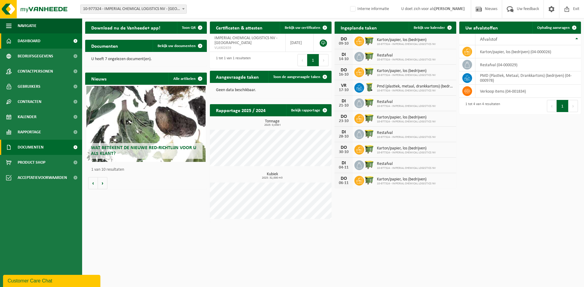
click at [35, 144] on span "Documenten" at bounding box center [31, 147] width 26 height 15
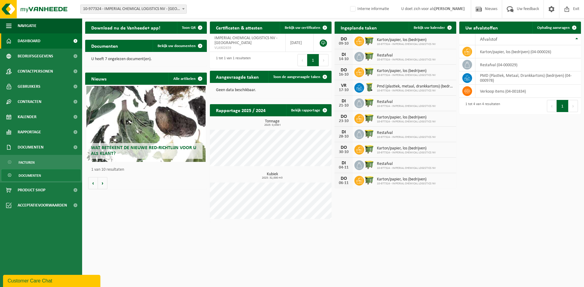
click at [47, 176] on link "Documenten" at bounding box center [41, 176] width 79 height 12
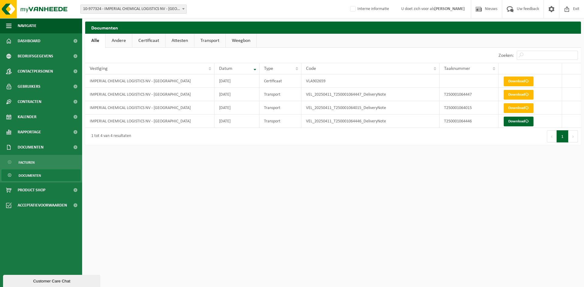
click at [143, 38] on link "Certificaat" at bounding box center [148, 41] width 33 height 14
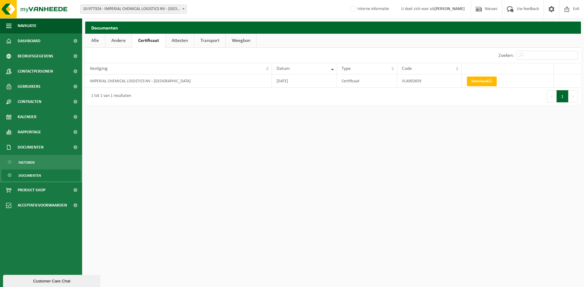
click at [121, 40] on link "Andere" at bounding box center [118, 41] width 26 height 14
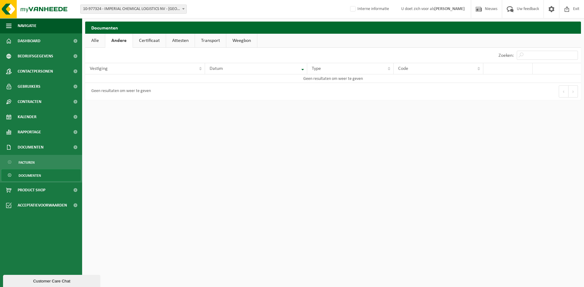
click at [149, 39] on link "Certificaat" at bounding box center [149, 41] width 33 height 14
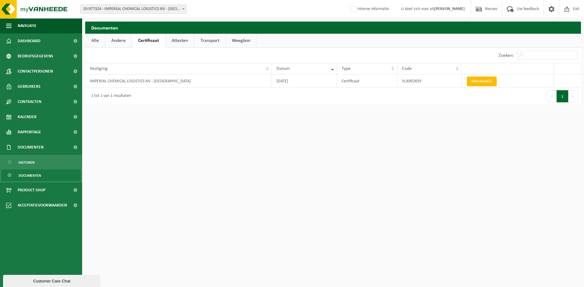
click at [175, 39] on link "Attesten" at bounding box center [179, 41] width 29 height 14
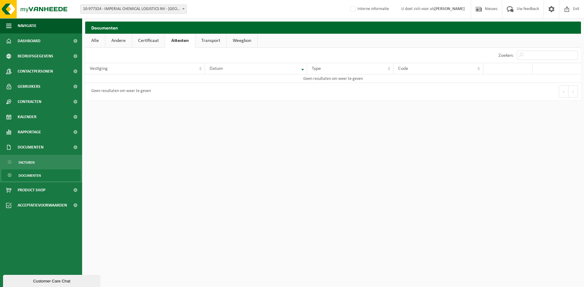
click at [148, 39] on link "Certificaat" at bounding box center [148, 41] width 33 height 14
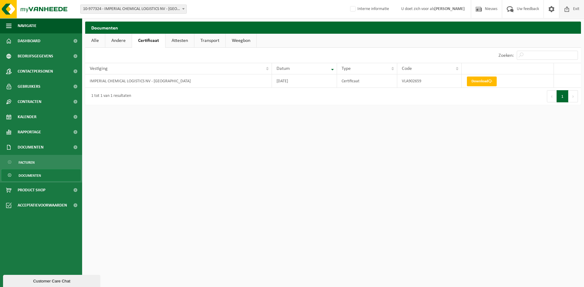
drag, startPoint x: 570, startPoint y: 7, endPoint x: 562, endPoint y: 9, distance: 8.2
click at [570, 7] on span at bounding box center [566, 9] width 9 height 18
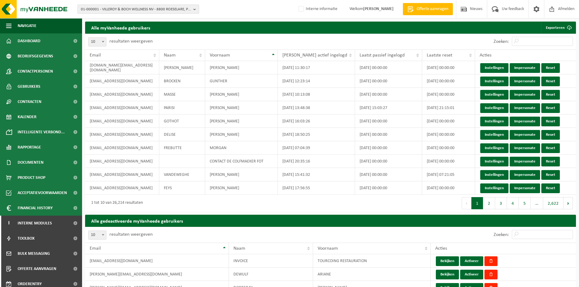
click at [138, 7] on span "01-000001 - VILLEROY & BOCH WELLNESS NV - 8800 ROESELARE, POPULIERSTRAAT 1" at bounding box center [136, 9] width 110 height 9
paste input "10-738785"
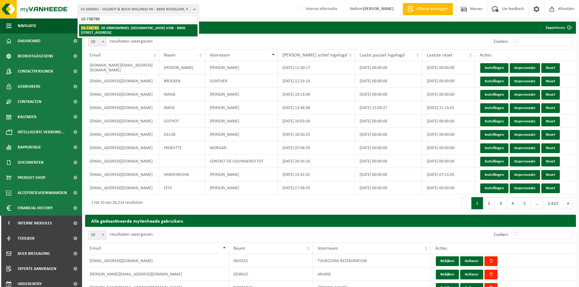
type input "10-738785"
click at [130, 28] on strong "10-738785 - DE KRINGWINKEL [GEOGRAPHIC_DATA] VZW - [STREET_ADDRESS]" at bounding box center [133, 30] width 105 height 9
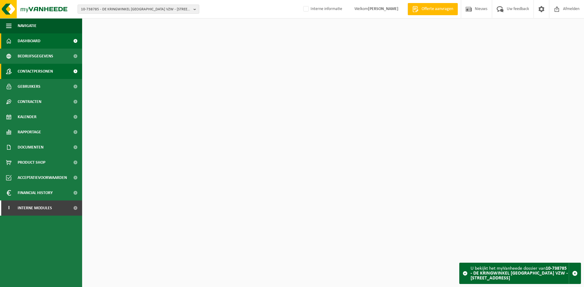
click at [29, 72] on span "Contactpersonen" at bounding box center [35, 71] width 35 height 15
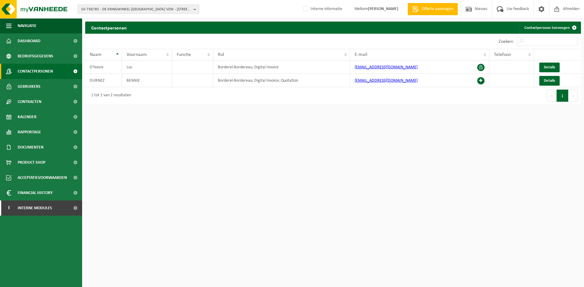
click at [131, 9] on span "10-738785 - DE KRINGWINKEL [GEOGRAPHIC_DATA] VZW - [STREET_ADDRESS]" at bounding box center [136, 9] width 110 height 9
paste input "10-748149"
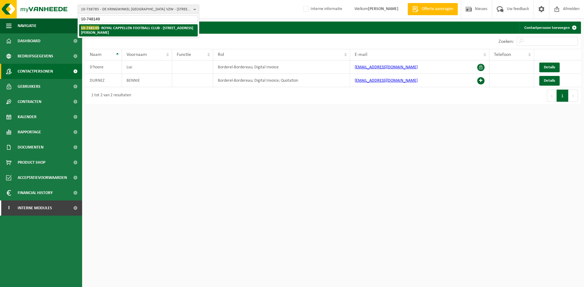
type input "10-748149"
click at [115, 26] on strong "10-748149 - ROYAL CAPPELLEN FOOTBALL CLUB - 2950 KAPELLEN, RENÉ DE PAUWSTRAAT 69" at bounding box center [137, 30] width 112 height 9
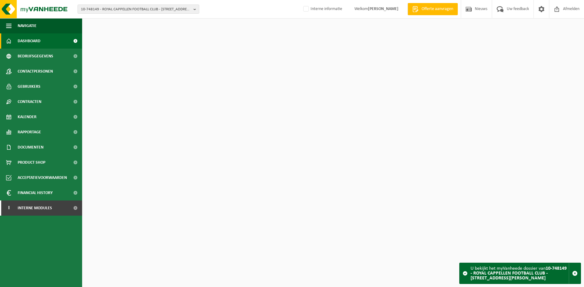
click at [40, 72] on span "Contactpersonen" at bounding box center [35, 71] width 35 height 15
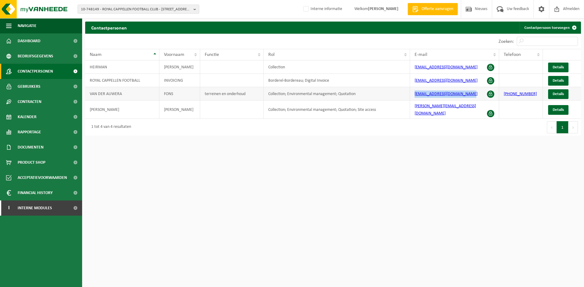
drag, startPoint x: 475, startPoint y: 94, endPoint x: 377, endPoint y: 89, distance: 97.7
click at [377, 89] on tr "VAN DER AUWERA FONS terreinen en onderhoud Collection; Environmental management…" at bounding box center [333, 93] width 496 height 13
copy tr "fons.vanderauwera@skynet.be"
click at [465, 119] on div "Eerste Vorige 1 Volgende Laatste" at bounding box center [457, 127] width 248 height 17
drag, startPoint x: 461, startPoint y: 110, endPoint x: 417, endPoint y: 109, distance: 44.7
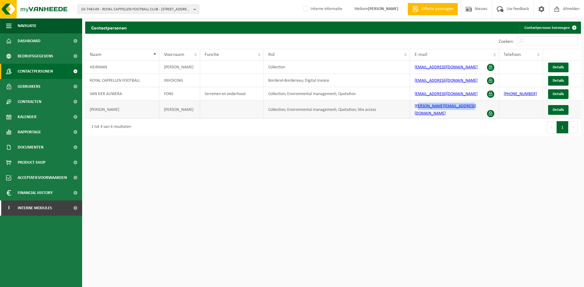
click at [417, 109] on td "leslie_van_riel@hotmail.com" at bounding box center [454, 110] width 89 height 18
drag, startPoint x: 428, startPoint y: 118, endPoint x: 468, endPoint y: 119, distance: 40.2
click at [429, 119] on div "Eerste Vorige 1 Volgende Laatste" at bounding box center [457, 127] width 248 height 17
drag, startPoint x: 478, startPoint y: 110, endPoint x: 408, endPoint y: 111, distance: 69.4
click at [408, 111] on tr "Van Riel Leslie Collection; Environmental management; Quotation; Site access le…" at bounding box center [333, 110] width 496 height 18
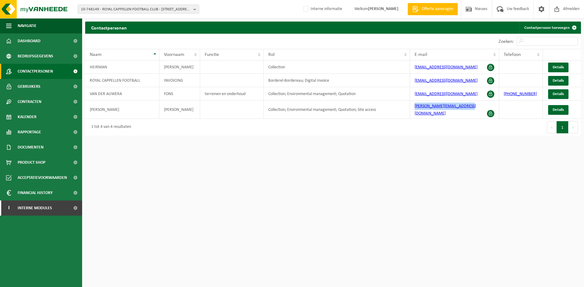
copy tr "leslie_van_riel@hotmail.com"
drag, startPoint x: 468, startPoint y: 93, endPoint x: 402, endPoint y: 100, distance: 66.7
click at [402, 100] on tr "VAN DER AUWERA FONS terreinen en onderhoud Collection; Environmental management…" at bounding box center [333, 93] width 496 height 13
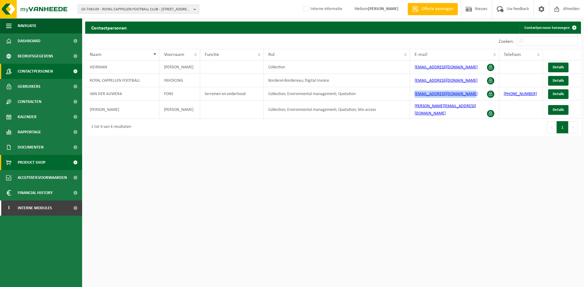
copy tr "fons.vanderauwera@skynet.be"
click at [100, 5] on button "10-748149 - ROYAL CAPPELLEN FOOTBALL CLUB - 2950 KAPELLEN, RENÉ DE PAUWSTRAAT 69" at bounding box center [139, 9] width 122 height 9
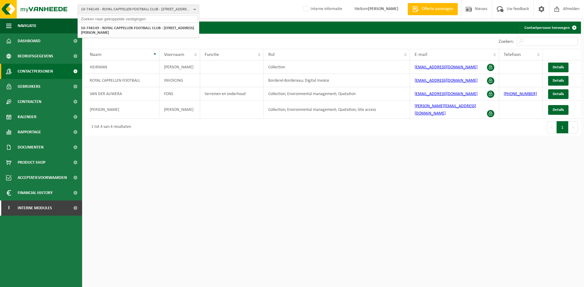
paste input "10-775121"
type input "10-775121"
click at [103, 30] on li "10-775121 - BAKKERIJ BULTHE BV - 9860 OOSTERZELE, DORP 27" at bounding box center [138, 28] width 119 height 8
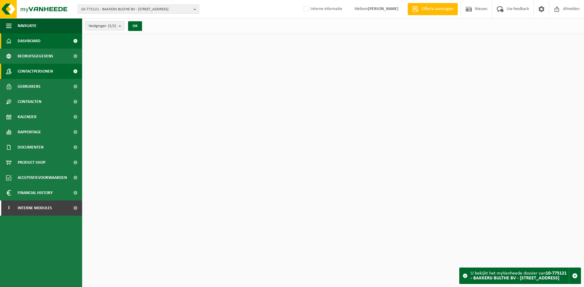
drag, startPoint x: 0, startPoint y: 0, endPoint x: 32, endPoint y: 70, distance: 77.3
click at [33, 69] on span "Contactpersonen" at bounding box center [35, 71] width 35 height 15
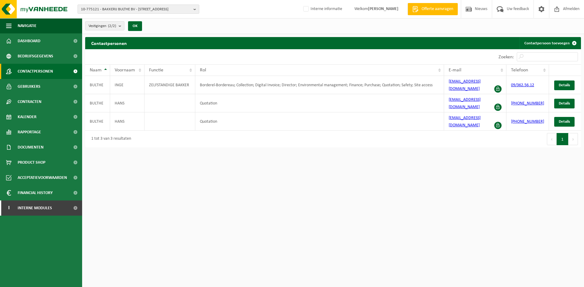
click at [137, 9] on span "10-775121 - BAKKERIJ BULTHE BV - 9860 OOSTERZELE, DORP 27" at bounding box center [136, 9] width 110 height 9
type input "01-087731"
click at [132, 31] on li "01-087731 - R.S.C - 9890 GAVERE, LEGEN HEIRWEG 69 B" at bounding box center [138, 28] width 119 height 8
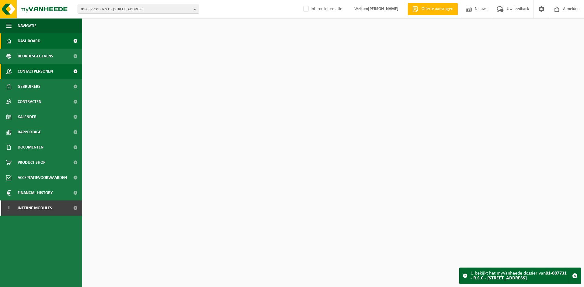
click at [47, 70] on span "Contactpersonen" at bounding box center [35, 71] width 35 height 15
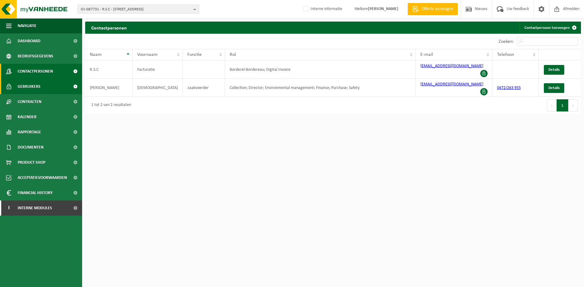
click at [34, 84] on span "Gebruikers" at bounding box center [29, 86] width 23 height 15
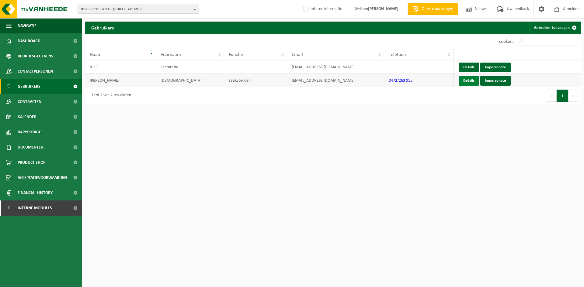
click at [472, 79] on link "Details" at bounding box center [469, 81] width 20 height 10
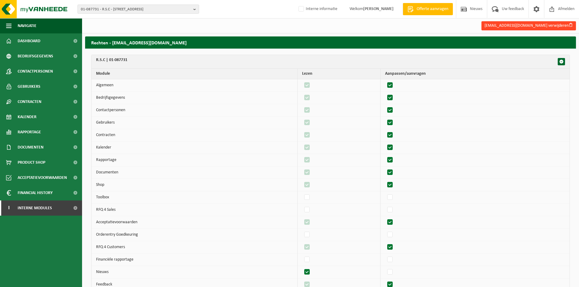
click at [557, 23] on button "[EMAIL_ADDRESS][DOMAIN_NAME] verwijderen" at bounding box center [529, 25] width 95 height 9
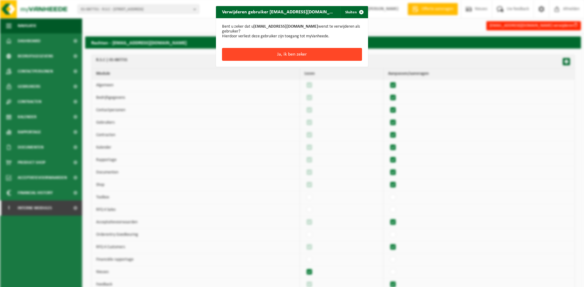
click at [243, 53] on button "Ja, ik ben zeker" at bounding box center [292, 54] width 140 height 13
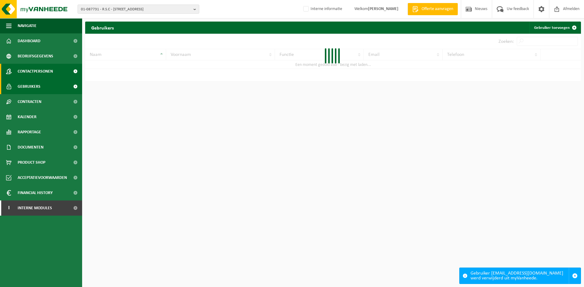
click at [33, 72] on span "Contactpersonen" at bounding box center [35, 71] width 35 height 15
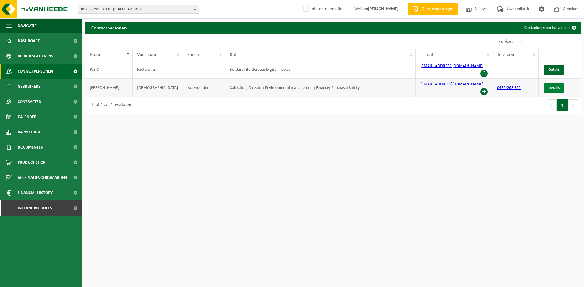
click at [550, 86] on span "Details" at bounding box center [553, 88] width 11 height 4
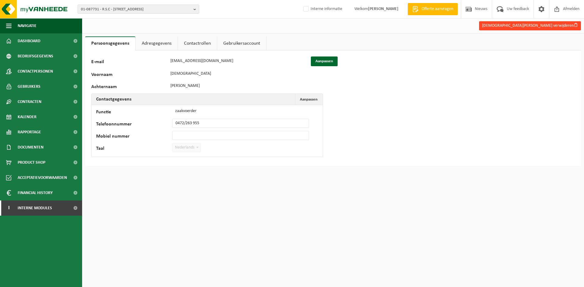
click at [547, 27] on button "Christ Van de velde verwijderen" at bounding box center [530, 25] width 102 height 9
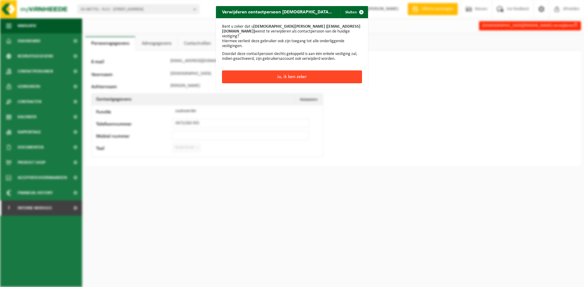
click at [272, 72] on button "Ja, ik ben zeker" at bounding box center [292, 77] width 140 height 13
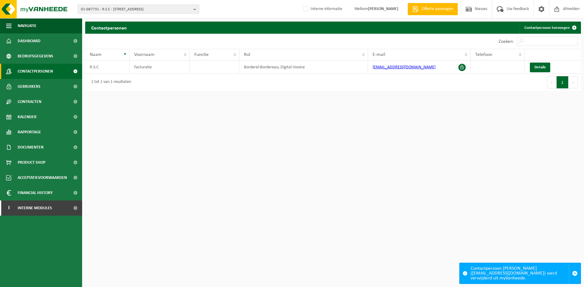
click at [29, 69] on span "Contactpersonen" at bounding box center [35, 71] width 35 height 15
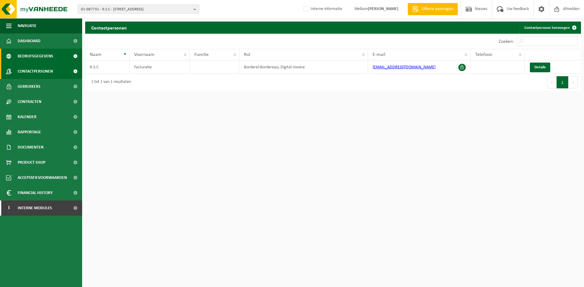
click at [31, 55] on span "Bedrijfsgegevens" at bounding box center [36, 56] width 36 height 15
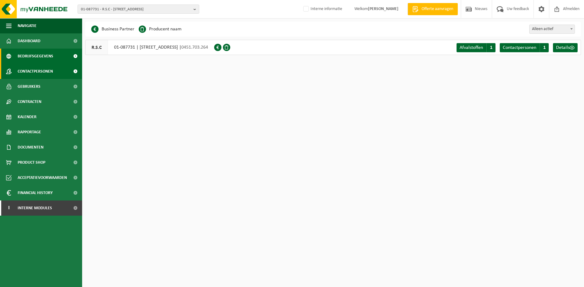
click at [34, 71] on span "Contactpersonen" at bounding box center [35, 71] width 35 height 15
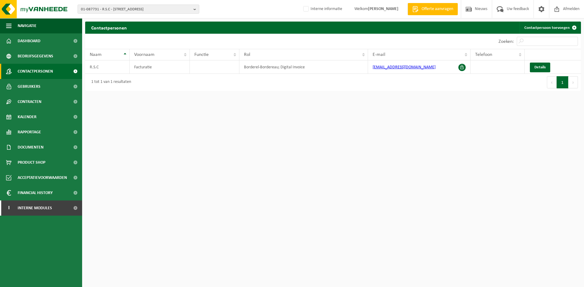
click at [29, 88] on span "Gebruikers" at bounding box center [29, 86] width 23 height 15
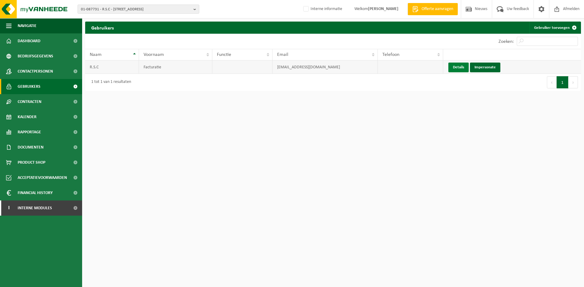
click at [459, 66] on link "Details" at bounding box center [458, 68] width 20 height 10
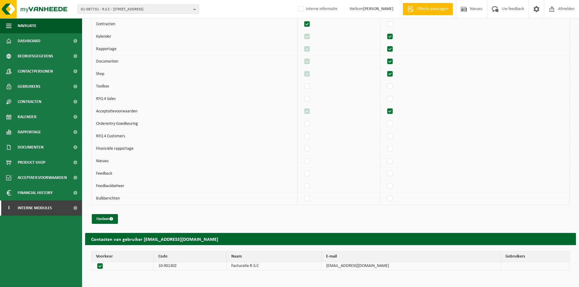
scroll to position [112, 0]
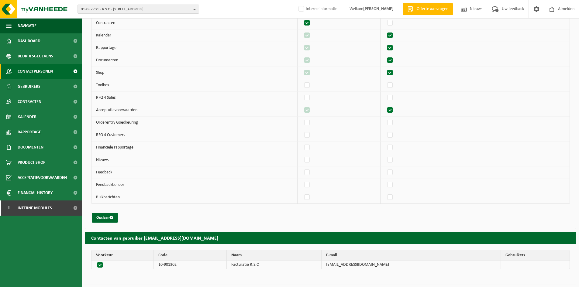
click at [42, 67] on span "Contactpersonen" at bounding box center [35, 71] width 35 height 15
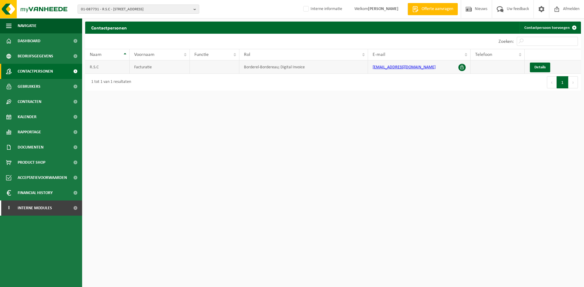
drag, startPoint x: 545, startPoint y: 68, endPoint x: 436, endPoint y: 71, distance: 109.2
click at [545, 68] on span "Details" at bounding box center [539, 67] width 11 height 4
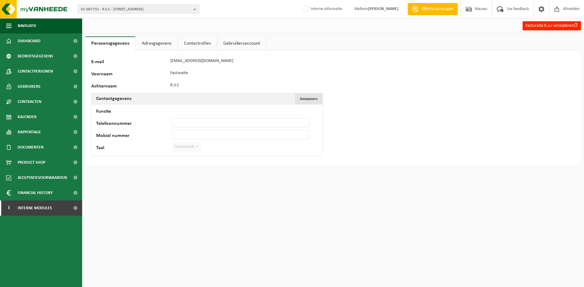
click at [309, 96] on button "Aanpassen Annuleren" at bounding box center [308, 98] width 27 height 11
click at [193, 137] on input "Mobiel nummer" at bounding box center [240, 134] width 137 height 9
type input "+32 472 26 39 55"
click at [117, 158] on button "Bevestigen" at bounding box center [112, 160] width 31 height 10
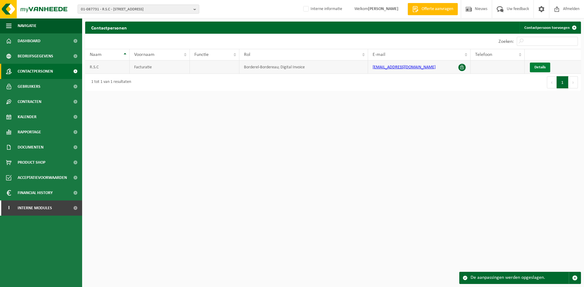
click at [546, 70] on link "Details" at bounding box center [540, 68] width 20 height 10
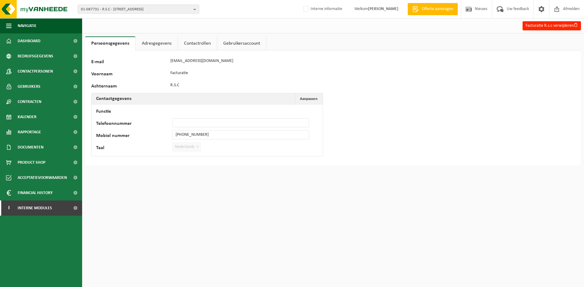
click at [158, 42] on link "Adresgegevens" at bounding box center [157, 43] width 42 height 14
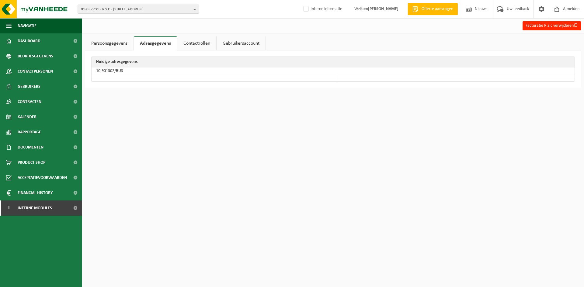
click at [194, 40] on link "Contactrollen" at bounding box center [196, 43] width 39 height 14
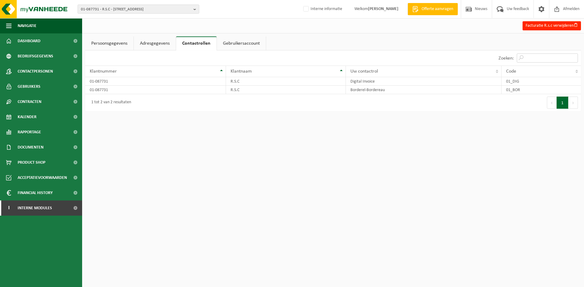
click at [548, 54] on input "Zoeken:" at bounding box center [547, 58] width 61 height 9
click at [420, 148] on html "01-087731 - R.S.C - 9890 GAVERE, LEGEN HEIRWEG 69 B 01-087731 - R.S.C - 9890 GA…" at bounding box center [292, 143] width 584 height 287
click at [234, 41] on link "Gebruikersaccount" at bounding box center [241, 43] width 49 height 14
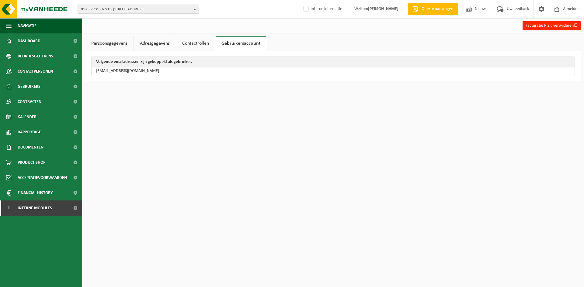
click at [170, 46] on link "Adresgegevens" at bounding box center [155, 43] width 42 height 14
click at [195, 45] on link "Contactrollen" at bounding box center [196, 43] width 39 height 14
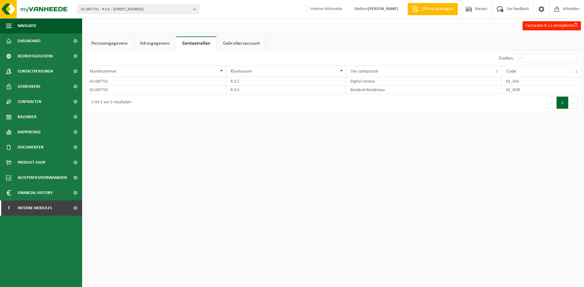
click at [101, 11] on span "01-087731 - R.S.C - 9890 GAVERE, LEGEN HEIRWEG 69 B" at bounding box center [136, 9] width 110 height 9
click at [124, 21] on input "text" at bounding box center [138, 19] width 119 height 8
click at [116, 15] on div at bounding box center [138, 18] width 121 height 9
click at [116, 19] on input "text" at bounding box center [138, 19] width 119 height 8
type input "10-814393"
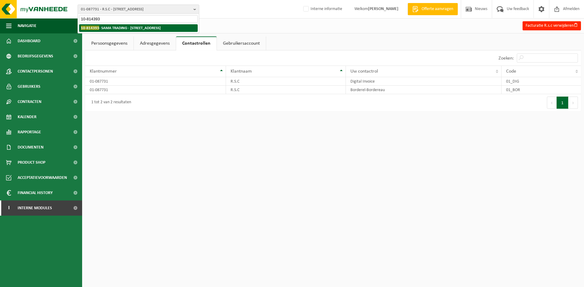
click at [120, 28] on strong "10-814393 - SAMA TRADING - 9280 LEBBEKE, HEIZIJDESTRAAT 37" at bounding box center [121, 28] width 80 height 5
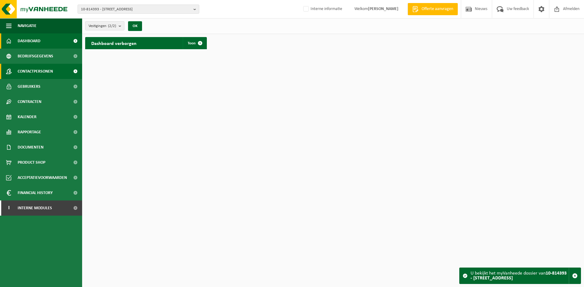
click at [52, 69] on span "Contactpersonen" at bounding box center [35, 71] width 35 height 15
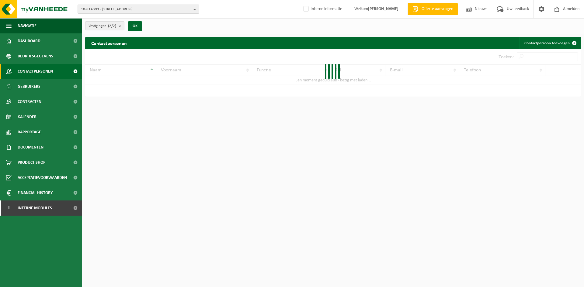
click at [45, 117] on link "Kalender" at bounding box center [41, 116] width 82 height 15
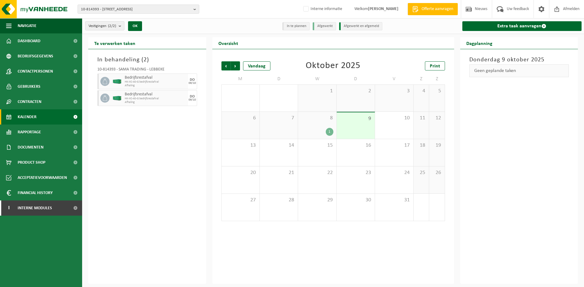
click at [160, 83] on span "HK-XC-40-G bedrijfsrestafval" at bounding box center [156, 82] width 62 height 4
click at [141, 85] on span "Afhaling" at bounding box center [156, 86] width 62 height 4
click at [52, 68] on span "Contactpersonen" at bounding box center [35, 71] width 35 height 15
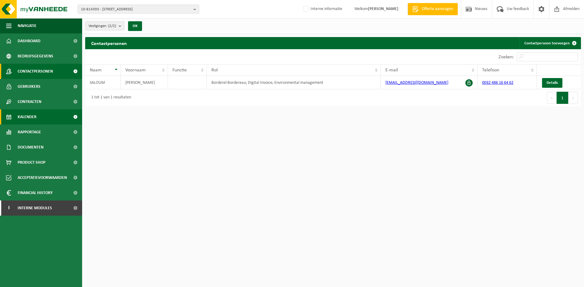
click at [47, 118] on link "Kalender" at bounding box center [41, 116] width 82 height 15
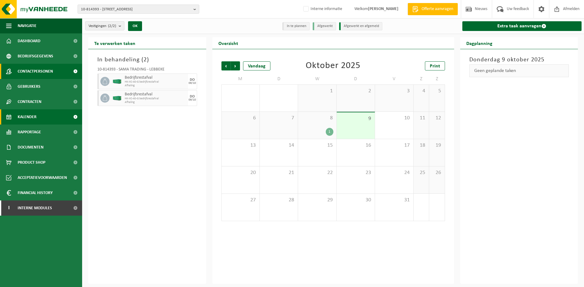
click at [44, 72] on span "Contactpersonen" at bounding box center [35, 71] width 35 height 15
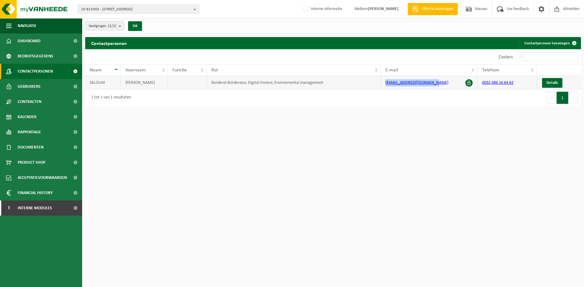
drag, startPoint x: 442, startPoint y: 83, endPoint x: 377, endPoint y: 84, distance: 65.1
click at [377, 84] on tr "[PERSON_NAME]; Digital Invoice; Environmental management [EMAIL_ADDRESS][DOMAIN…" at bounding box center [333, 82] width 496 height 13
click at [38, 115] on link "Kalender" at bounding box center [41, 116] width 82 height 15
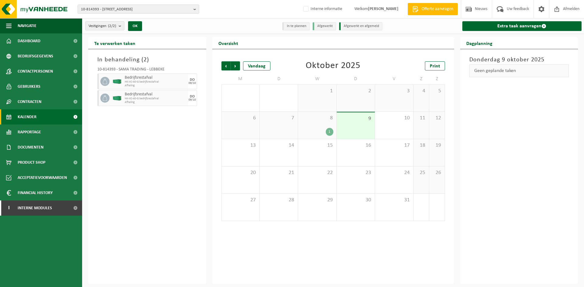
click at [110, 69] on div "10-814393 - SAMA TRADING - LEBBEKE" at bounding box center [147, 71] width 100 height 6
click at [111, 69] on div "10-814393 - SAMA TRADING - LEBBEKE" at bounding box center [147, 71] width 100 height 6
click at [137, 69] on div "10-814393 - SAMA TRADING - LEBBEKE" at bounding box center [147, 71] width 100 height 6
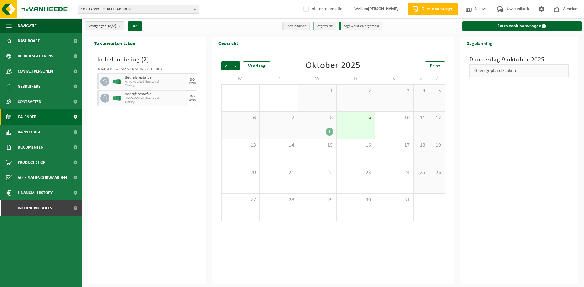
click at [114, 70] on div "10-814393 - SAMA TRADING - LEBBEKE" at bounding box center [147, 71] width 100 height 6
click at [115, 70] on div "10-814393 - SAMA TRADING - LEBBEKE" at bounding box center [147, 71] width 100 height 6
drag, startPoint x: 97, startPoint y: 68, endPoint x: 116, endPoint y: 69, distance: 19.8
click at [116, 69] on div "10-814393 - SAMA TRADING - LEBBEKE Bedrijfsrestafval HK-XC-40-G bedrijfsrestafv…" at bounding box center [147, 85] width 106 height 43
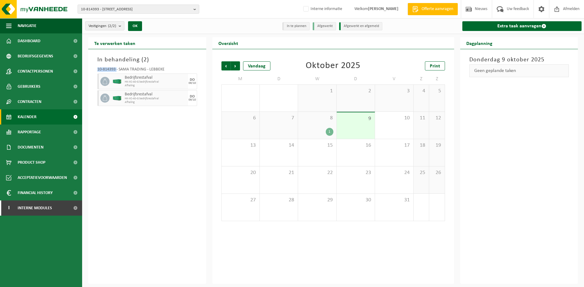
click at [117, 69] on div "10-814393 - SAMA TRADING - LEBBEKE" at bounding box center [147, 71] width 100 height 6
click at [95, 68] on div "10-814393 - SAMA TRADING - LEBBEKE Bedrijfsrestafval HK-XC-40-G bedrijfsrestafv…" at bounding box center [147, 85] width 106 height 43
drag, startPoint x: 97, startPoint y: 68, endPoint x: 115, endPoint y: 68, distance: 17.9
click at [115, 68] on div "10-814393 - SAMA TRADING - LEBBEKE Bedrijfsrestafval HK-XC-40-G bedrijfsrestafv…" at bounding box center [147, 85] width 106 height 43
copy div "10-814393"
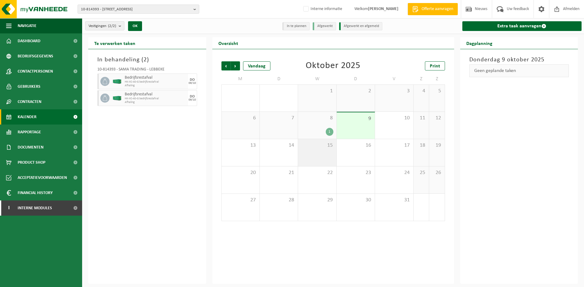
click at [312, 153] on div "15" at bounding box center [317, 152] width 38 height 27
click at [318, 127] on div "8 1" at bounding box center [317, 125] width 38 height 27
click at [313, 147] on span "15" at bounding box center [317, 145] width 32 height 7
click at [322, 125] on div "8 1" at bounding box center [317, 125] width 38 height 27
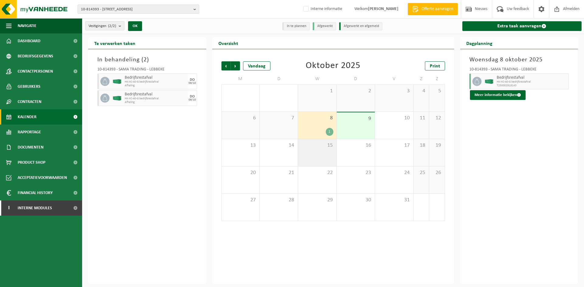
click at [317, 148] on span "15" at bounding box center [317, 145] width 32 height 7
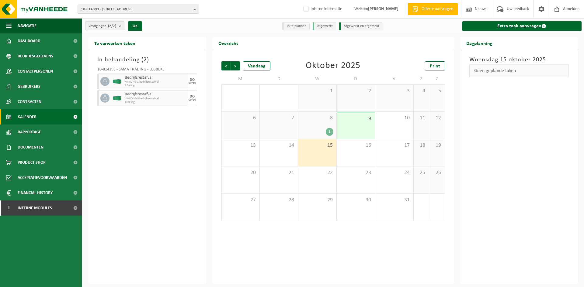
click at [323, 124] on div "8 1" at bounding box center [317, 125] width 38 height 27
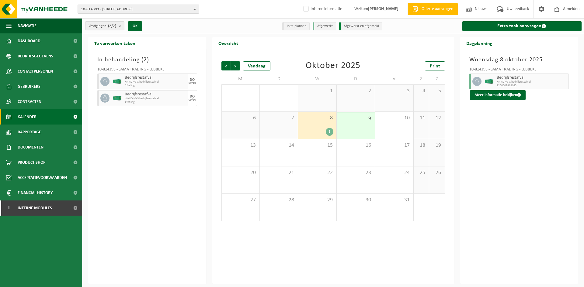
click at [147, 86] on span "Afhaling" at bounding box center [156, 86] width 62 height 4
click at [491, 96] on button "Meer informatie bekijken" at bounding box center [498, 95] width 56 height 10
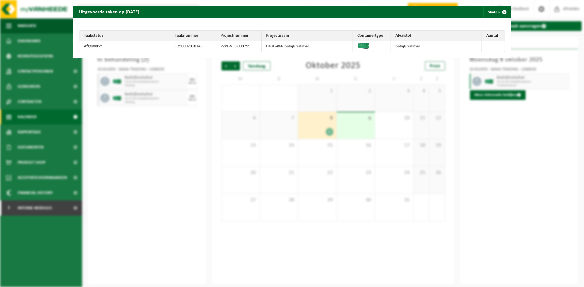
click at [238, 45] on td "P2PL-VEL-099799" at bounding box center [239, 46] width 46 height 10
copy tr "P2PL-VEL-099799"
click at [217, 50] on td "P2PL-VEL-099799" at bounding box center [239, 46] width 46 height 10
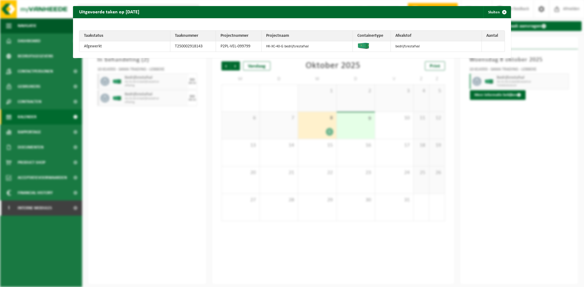
click at [247, 47] on td "P2PL-VEL-099799" at bounding box center [239, 46] width 46 height 10
click at [238, 43] on td "P2PL-VEL-099799" at bounding box center [239, 46] width 46 height 10
copy tr "P2PL-VEL-099799"
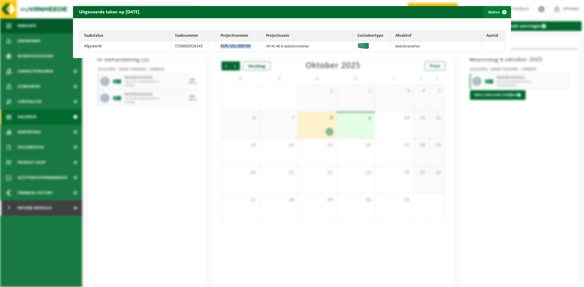
click at [498, 15] on span "button" at bounding box center [504, 12] width 12 height 12
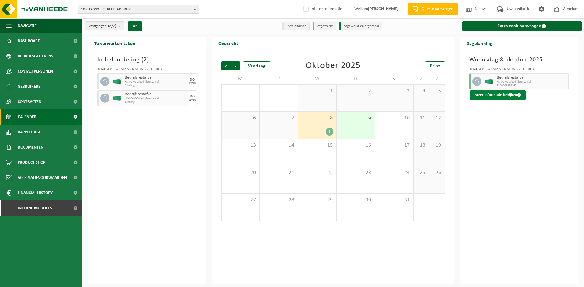
click at [475, 96] on button "Meer informatie bekijken" at bounding box center [498, 95] width 56 height 10
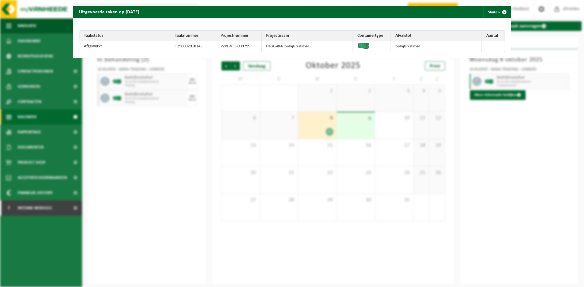
click at [222, 45] on td "P2PL-VEL-099799" at bounding box center [239, 46] width 46 height 10
copy tr "P2PL-VEL-099799"
click at [489, 10] on button "Sluiten" at bounding box center [496, 12] width 27 height 12
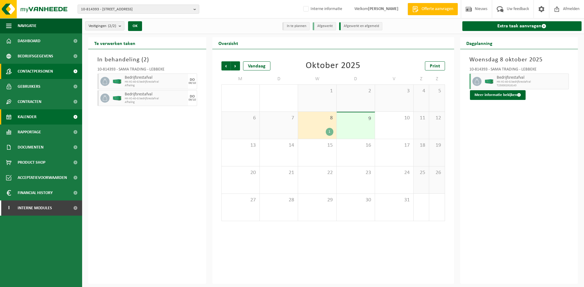
click at [33, 75] on span "Contactpersonen" at bounding box center [35, 71] width 35 height 15
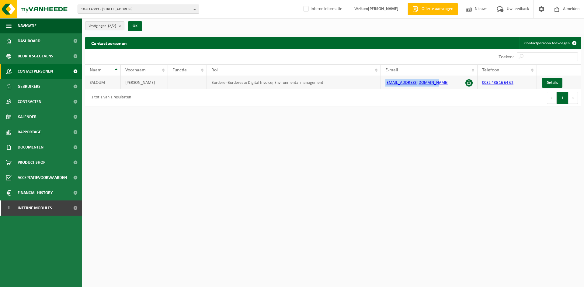
drag, startPoint x: 440, startPoint y: 84, endPoint x: 383, endPoint y: 85, distance: 57.8
click at [383, 85] on td "sama_trading@hotmail.com" at bounding box center [429, 82] width 97 height 13
copy link "sama_trading@hotmail.com"
click at [314, 199] on html "10-814393 - SAMA TRADING - 9280 LEBBEKE, HEIZIJDESTRAAT 37 10-814393 - SAMA TRA…" at bounding box center [292, 143] width 584 height 287
click at [404, 165] on html "10-814393 - SAMA TRADING - 9280 LEBBEKE, HEIZIJDESTRAAT 37 10-814393 - SAMA TRA…" at bounding box center [292, 143] width 584 height 287
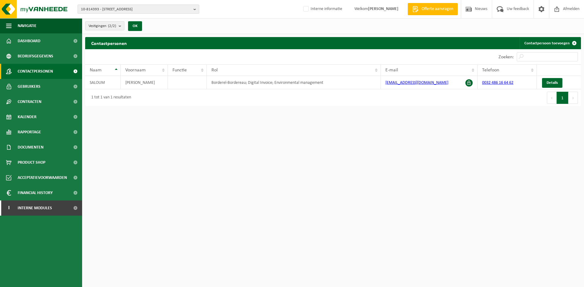
click at [125, 9] on span "10-814393 - SAMA TRADING - 9280 LEBBEKE, HEIZIJDESTRAAT 37" at bounding box center [136, 9] width 110 height 9
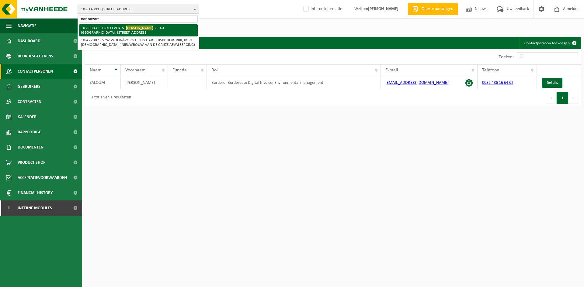
type input "bar hazart"
click at [130, 32] on li "10-888831 - LOKO EVENTS - BAR HAZART - 8840 OOSTNIEUWKERKE, ROZESTRAAT 1" at bounding box center [138, 30] width 119 height 12
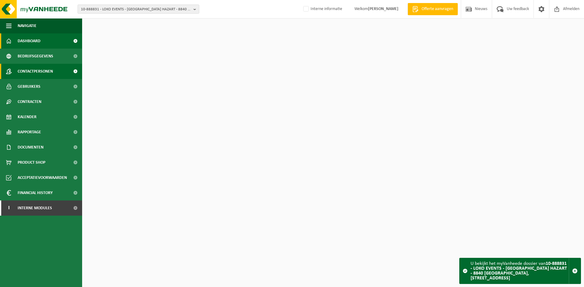
click at [46, 71] on span "Contactpersonen" at bounding box center [35, 71] width 35 height 15
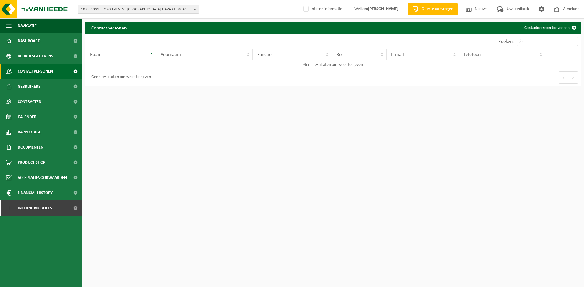
click at [410, 148] on html "10-888831 - LOKO EVENTS - BAR HAZART - 8840 OOSTNIEUWKERKE, ROZESTRAAT 1 10-888…" at bounding box center [292, 143] width 584 height 287
drag, startPoint x: 291, startPoint y: 179, endPoint x: 277, endPoint y: 176, distance: 14.7
click at [291, 179] on html "10-888831 - LOKO EVENTS - BAR HAZART - 8840 OOSTNIEUWKERKE, ROZESTRAAT 1 10-888…" at bounding box center [292, 143] width 584 height 287
click at [328, 198] on html "10-888831 - LOKO EVENTS - BAR HAZART - 8840 OOSTNIEUWKERKE, ROZESTRAAT 1 10-888…" at bounding box center [292, 143] width 584 height 287
click at [334, 173] on html "10-888831 - LOKO EVENTS - BAR HAZART - 8840 OOSTNIEUWKERKE, ROZESTRAAT 1 10-888…" at bounding box center [292, 143] width 584 height 287
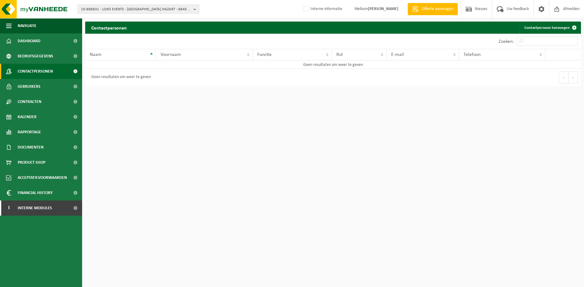
click at [323, 196] on html "10-888831 - LOKO EVENTS - BAR HAZART - 8840 OOSTNIEUWKERKE, ROZESTRAAT 1 10-888…" at bounding box center [292, 143] width 584 height 287
click at [370, 147] on html "10-888831 - LOKO EVENTS - BAR HAZART - 8840 OOSTNIEUWKERKE, ROZESTRAAT 1 10-888…" at bounding box center [292, 143] width 584 height 287
click at [194, 201] on html "10-888831 - LOKO EVENTS - BAR HAZART - 8840 OOSTNIEUWKERKE, ROZESTRAAT 1 10-888…" at bounding box center [292, 143] width 584 height 287
drag, startPoint x: 115, startPoint y: 182, endPoint x: 16, endPoint y: 191, distance: 98.6
click at [115, 182] on html "10-888831 - LOKO EVENTS - BAR HAZART - 8840 OOSTNIEUWKERKE, ROZESTRAAT 1 10-888…" at bounding box center [292, 143] width 584 height 287
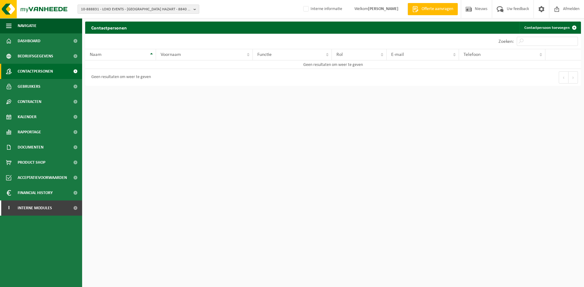
click at [149, 7] on span "10-888831 - LOKO EVENTS - BAR HAZART - 8840 OOSTNIEUWKERKE, ROZESTRAAT 1" at bounding box center [136, 9] width 110 height 9
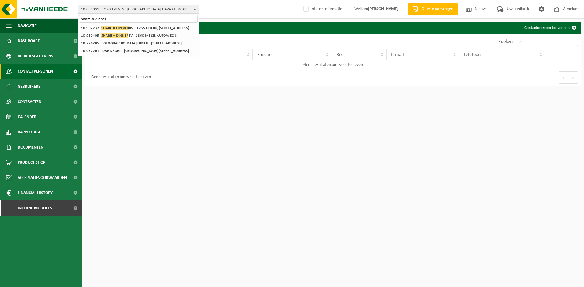
click at [208, 12] on div "10-888831 - LOKO EVENTS - BAR HAZART - 8840 OOSTNIEUWKERKE, ROZESTRAAT 1 share …" at bounding box center [292, 9] width 584 height 19
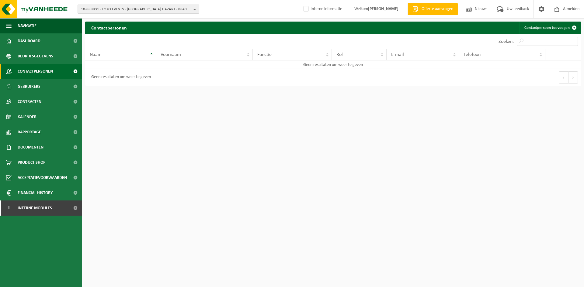
click at [119, 7] on span "10-888831 - LOKO EVENTS - BAR HAZART - 8840 OOSTNIEUWKERKE, ROZESTRAAT 1" at bounding box center [136, 9] width 110 height 9
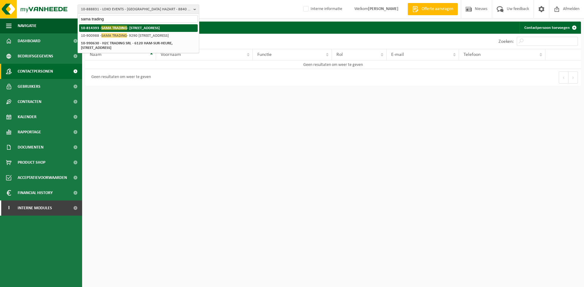
type input "sama trading"
click at [155, 32] on li "10-900988 - SAMA TRADING - 9290 BERLARE, SAROSSTRAAT 126" at bounding box center [138, 36] width 119 height 8
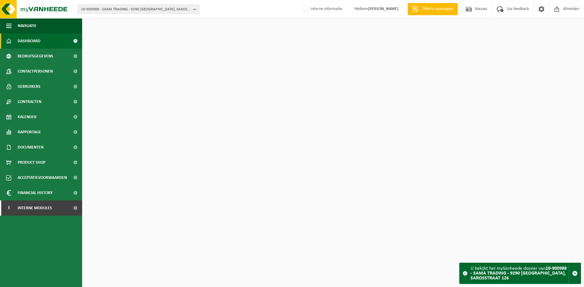
click at [130, 9] on span "10-900988 - SAMA TRADING - 9290 BERLARE, SAROSSTRAAT 126" at bounding box center [136, 9] width 110 height 9
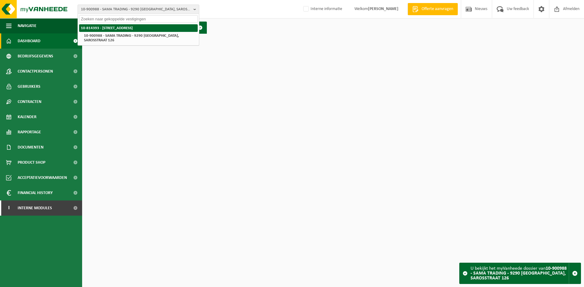
click at [132, 28] on strong "10-814393 - SAMA TRADING - 9280 LEBBEKE, HEIZIJDESTRAAT 37" at bounding box center [107, 28] width 52 height 4
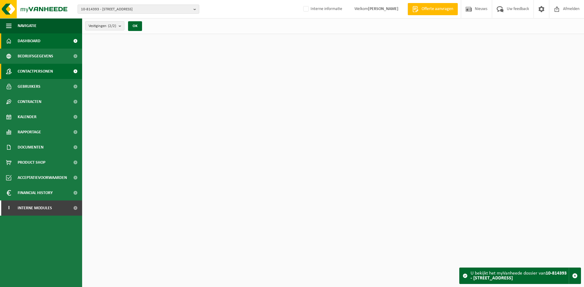
click at [51, 71] on span "Contactpersonen" at bounding box center [35, 71] width 35 height 15
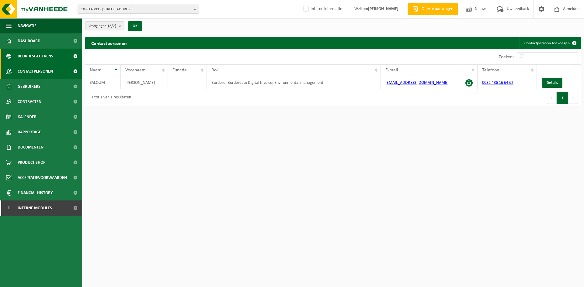
click at [40, 54] on span "Bedrijfsgegevens" at bounding box center [36, 56] width 36 height 15
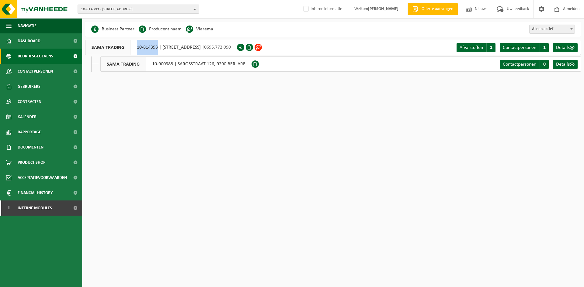
drag, startPoint x: 128, startPoint y: 49, endPoint x: 158, endPoint y: 51, distance: 29.6
click at [158, 51] on div "SAMA TRADING 10-814393 | [STREET_ADDRESS] | 0695.772.090" at bounding box center [161, 47] width 152 height 15
copy div "10-814393"
click at [121, 7] on span "10-814393 - [STREET_ADDRESS]" at bounding box center [136, 9] width 110 height 9
paste input "01-005584"
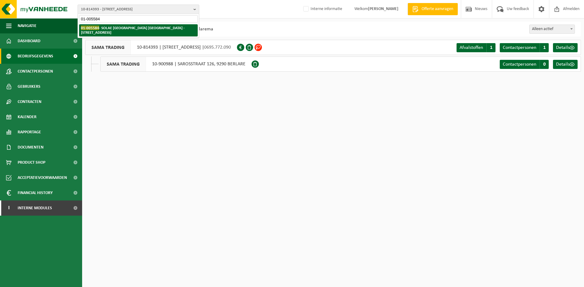
type input "01-005584"
click at [107, 31] on li "01-005584 - SOLAE [GEOGRAPHIC_DATA] [STREET_ADDRESS]" at bounding box center [138, 30] width 119 height 12
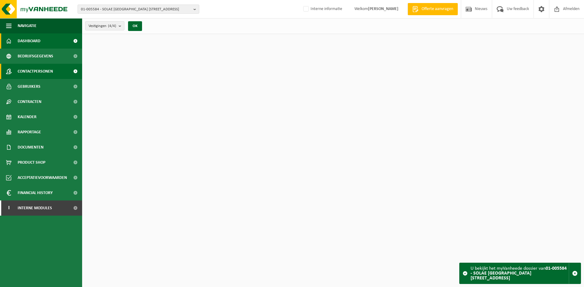
click at [38, 71] on span "Contactpersonen" at bounding box center [35, 71] width 35 height 15
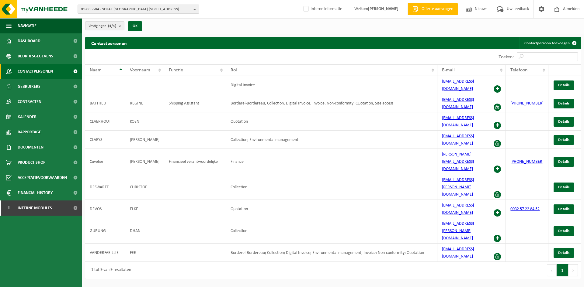
click at [534, 57] on input "Zoeken:" at bounding box center [547, 56] width 61 height 9
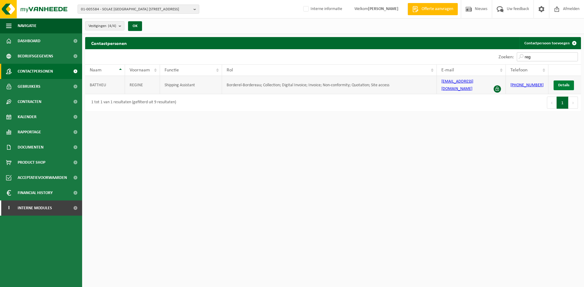
type input "reg"
click at [560, 83] on span "Details" at bounding box center [563, 85] width 11 height 4
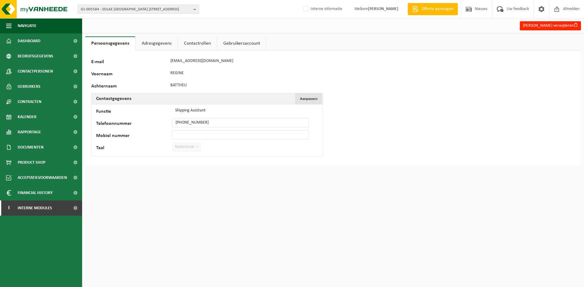
click at [305, 102] on button "Aanpassen Annuleren" at bounding box center [308, 98] width 27 height 11
drag, startPoint x: 221, startPoint y: 112, endPoint x: 144, endPoint y: 107, distance: 78.0
click at [144, 107] on div "Functie Shipping Assistant" at bounding box center [205, 110] width 219 height 9
drag, startPoint x: 166, startPoint y: 120, endPoint x: 116, endPoint y: 120, distance: 50.2
click at [116, 120] on div "Telefoonnummer +32 57 22 84 34" at bounding box center [205, 122] width 219 height 9
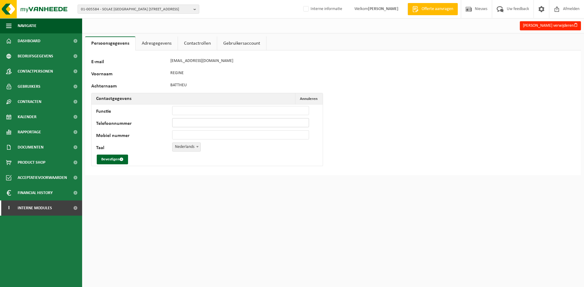
click at [203, 125] on input "Telefoonnummer" at bounding box center [240, 122] width 137 height 9
click at [197, 134] on input "Mobiel nummer" at bounding box center [240, 134] width 137 height 9
paste input "[PHONE_NUMBER]"
type input "[PHONE_NUMBER]"
drag, startPoint x: 211, startPoint y: 133, endPoint x: 114, endPoint y: 134, distance: 96.4
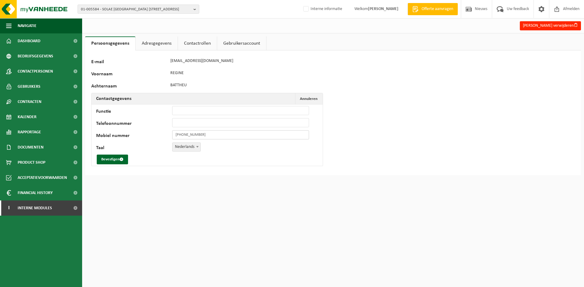
click at [114, 134] on div "Mobiel nummer +32 57 87 27 55" at bounding box center [205, 134] width 219 height 9
click at [188, 124] on input "Telefoonnummer" at bounding box center [240, 122] width 137 height 9
paste input "[PHONE_NUMBER]"
type input "[PHONE_NUMBER]"
click at [111, 158] on button "Bevestigen" at bounding box center [112, 160] width 31 height 10
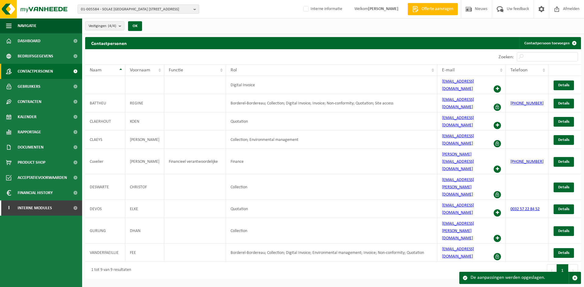
click at [321, 249] on html "01-005584 - [GEOGRAPHIC_DATA] [GEOGRAPHIC_DATA] [GEOGRAPHIC_DATA] - 8900 IEPER,…" at bounding box center [292, 143] width 584 height 287
